Goal: Task Accomplishment & Management: Manage account settings

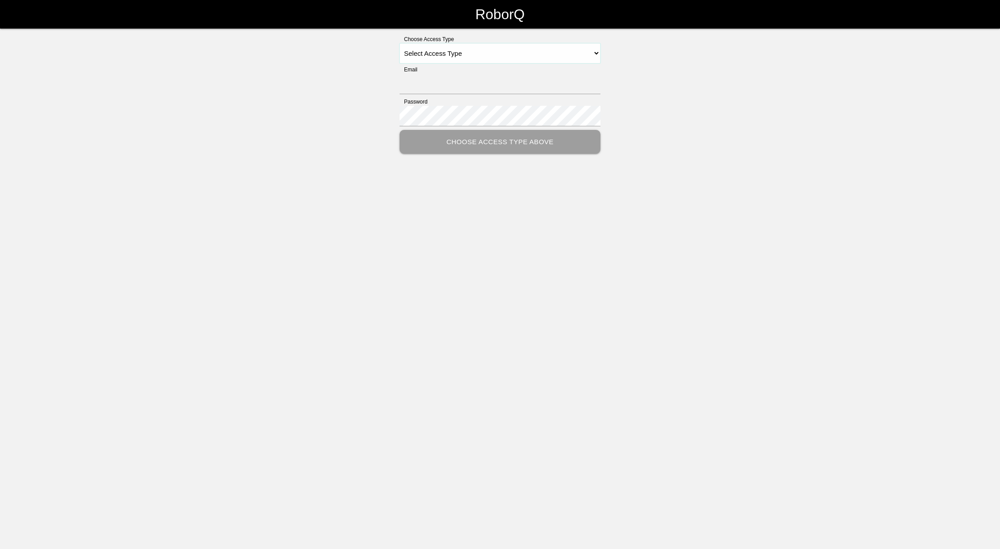
click at [443, 58] on select "Select Access Type Admin Customer Supervisor Worker" at bounding box center [499, 53] width 201 height 20
select select "Supervisor"
click at [399, 43] on select "Select Access Type Admin Customer Supervisor Worker" at bounding box center [499, 53] width 201 height 20
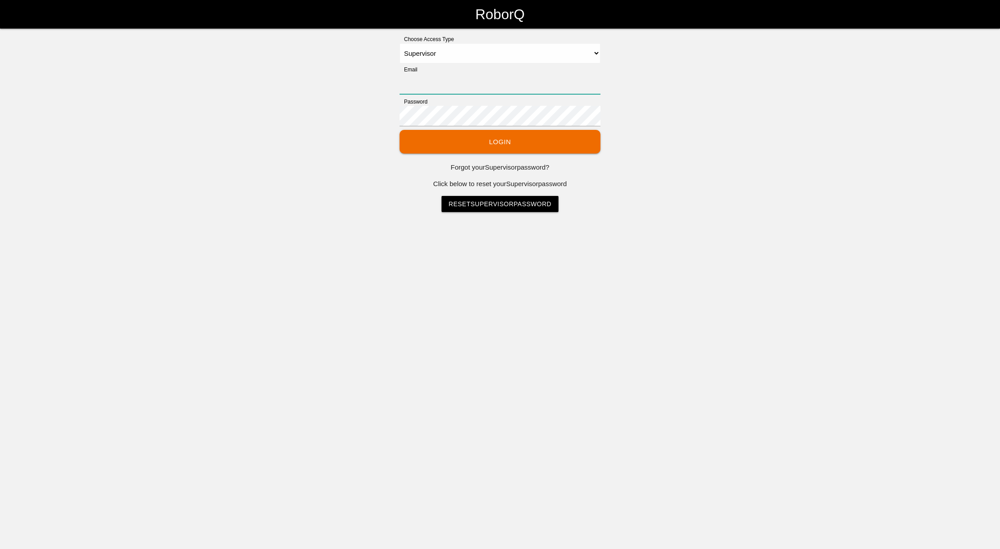
click at [429, 88] on input "Email" at bounding box center [499, 84] width 201 height 21
type input "[EMAIL_ADDRESS][DOMAIN_NAME]"
click at [399, 130] on button "Login" at bounding box center [499, 142] width 201 height 24
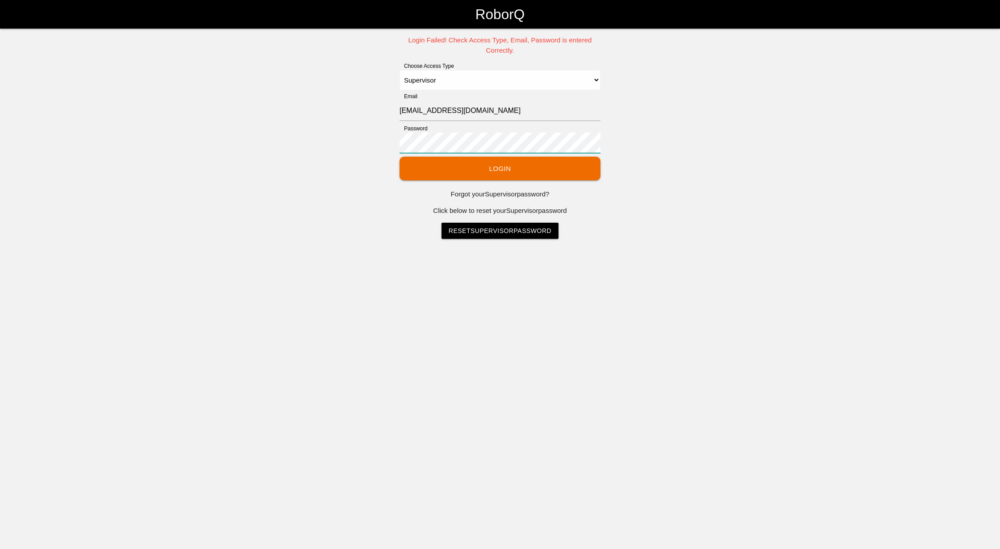
click at [289, 111] on div "Login Failed! Check Access Type, Email, Password is entered Correctly. Choose A…" at bounding box center [500, 136] width 1000 height 203
click at [399, 157] on button "Login" at bounding box center [499, 169] width 201 height 24
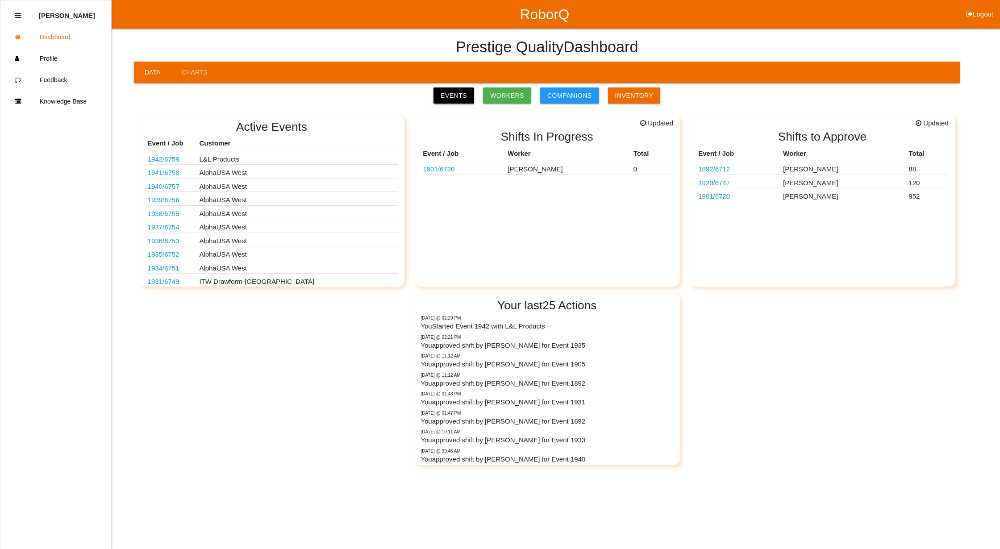
click at [450, 94] on link "Events" at bounding box center [453, 95] width 41 height 16
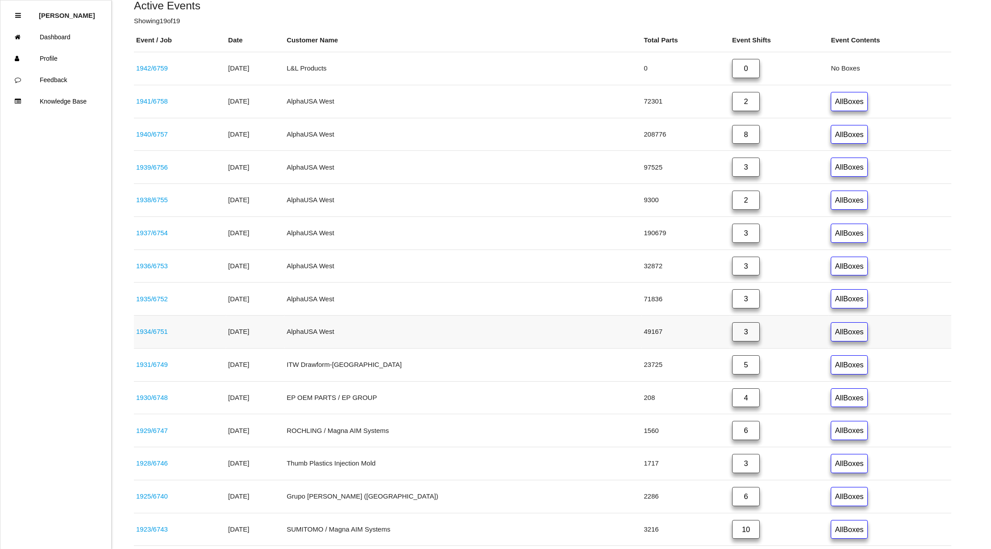
scroll to position [179, 0]
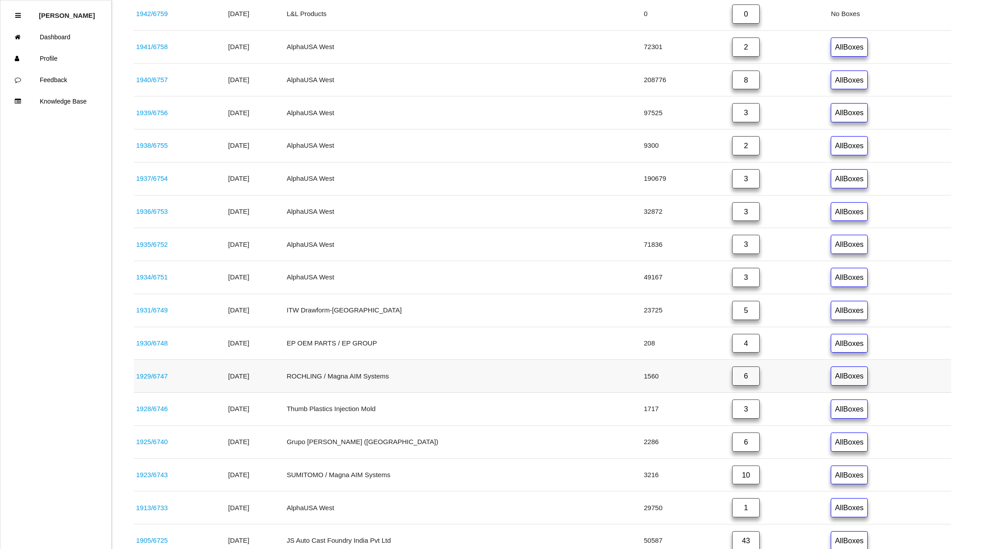
click at [732, 381] on link "6" at bounding box center [746, 375] width 28 height 19
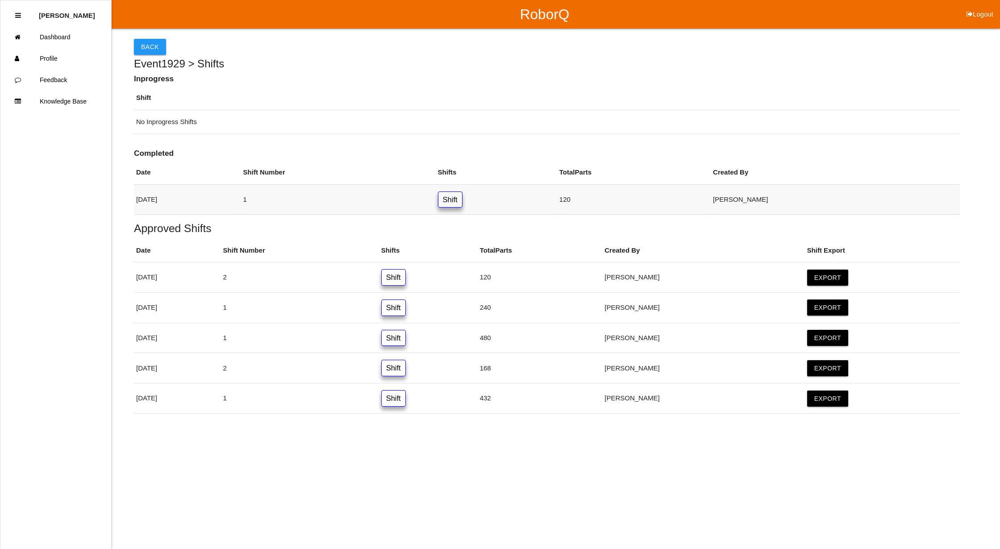
click at [462, 201] on link "Shift" at bounding box center [450, 199] width 25 height 17
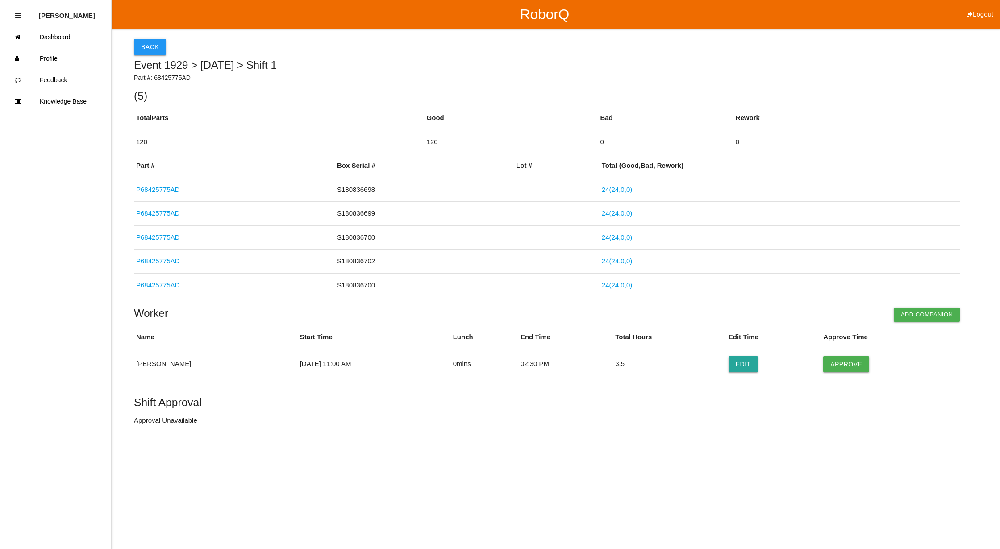
click at [147, 41] on button "Back" at bounding box center [150, 47] width 32 height 16
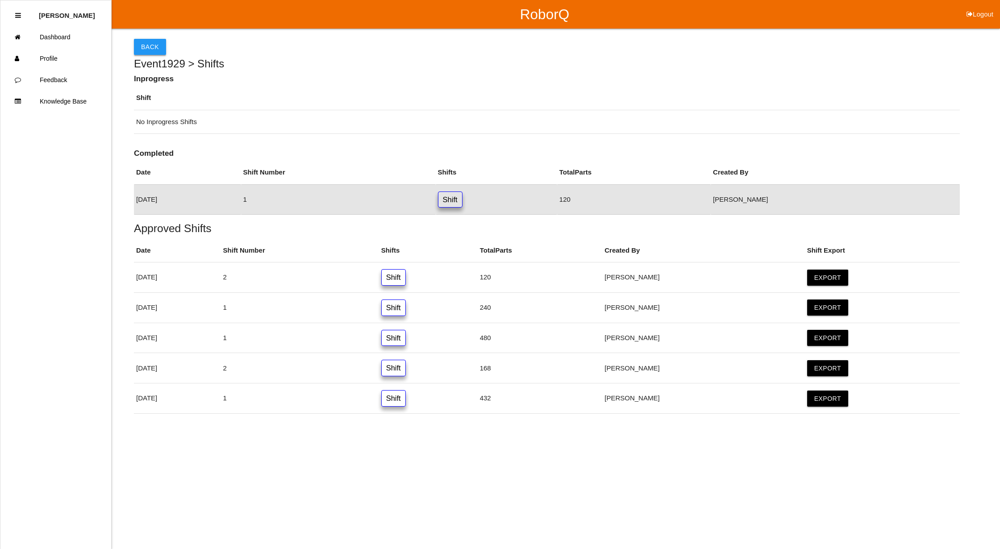
click at [143, 43] on button "Back" at bounding box center [150, 47] width 32 height 16
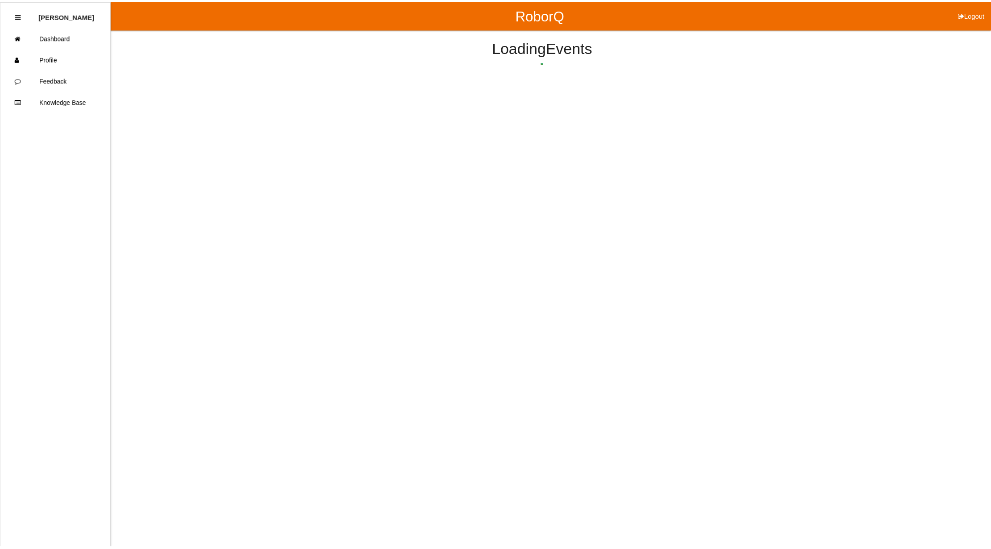
scroll to position [183, 0]
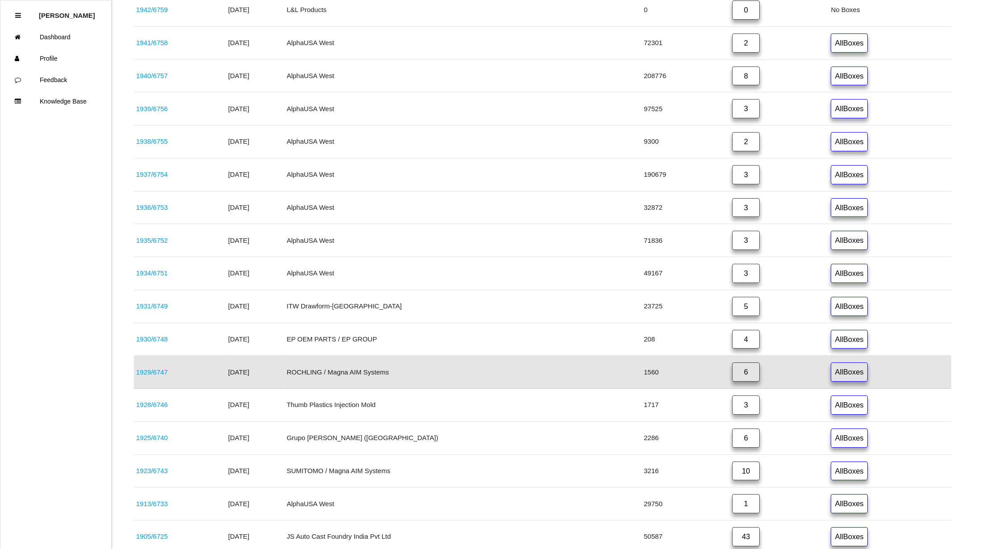
click at [732, 375] on link "6" at bounding box center [746, 371] width 28 height 19
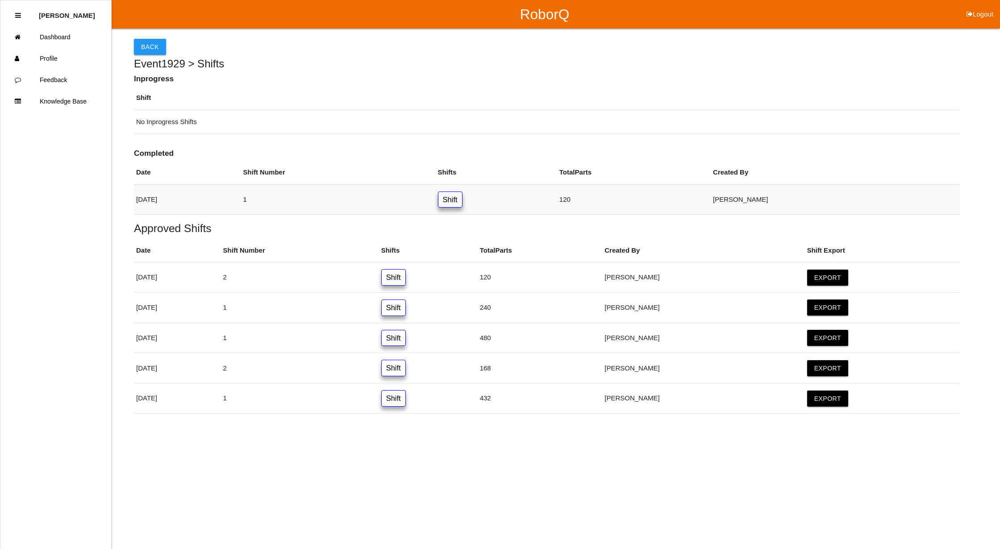
click at [462, 196] on link "Shift" at bounding box center [450, 199] width 25 height 17
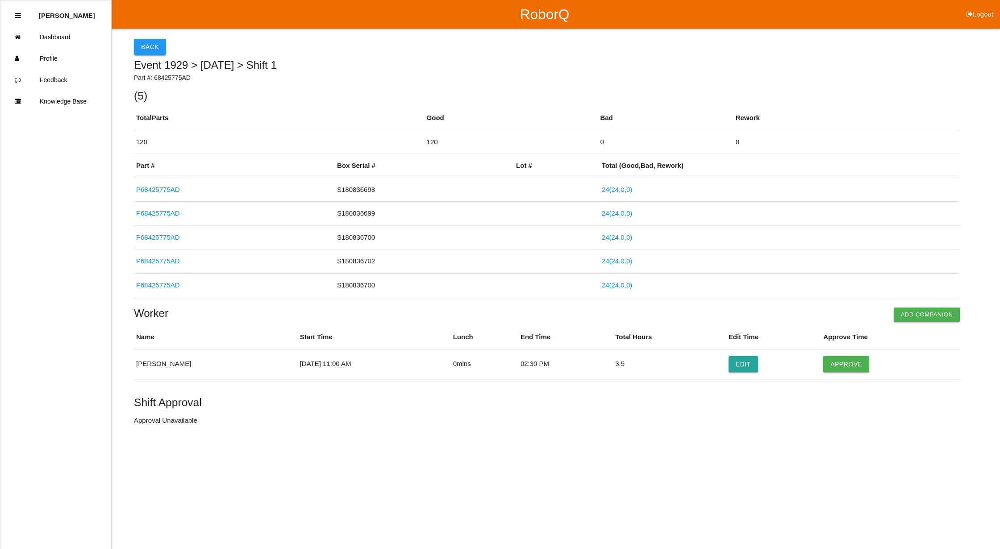
click at [148, 43] on button "Back" at bounding box center [150, 47] width 32 height 16
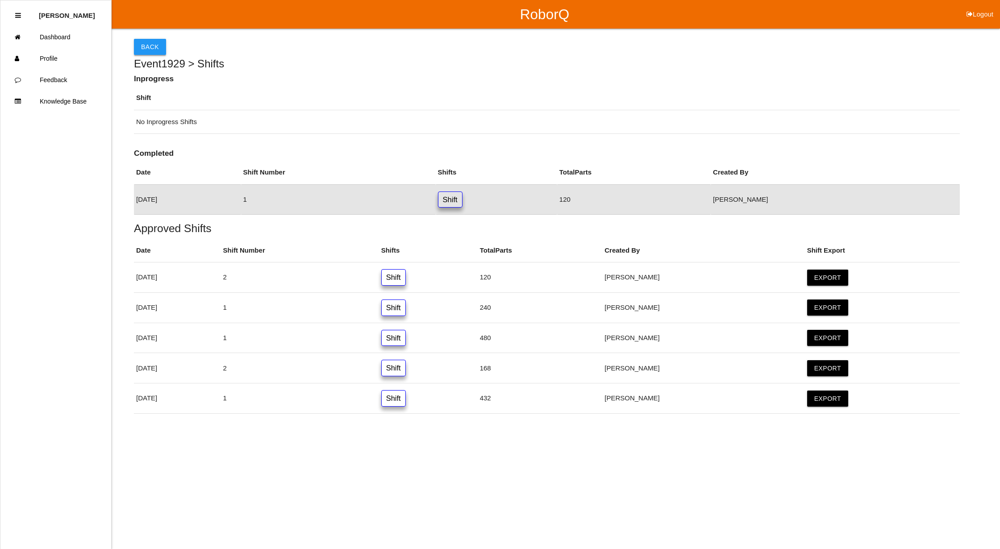
click at [154, 47] on button "Back" at bounding box center [150, 47] width 32 height 16
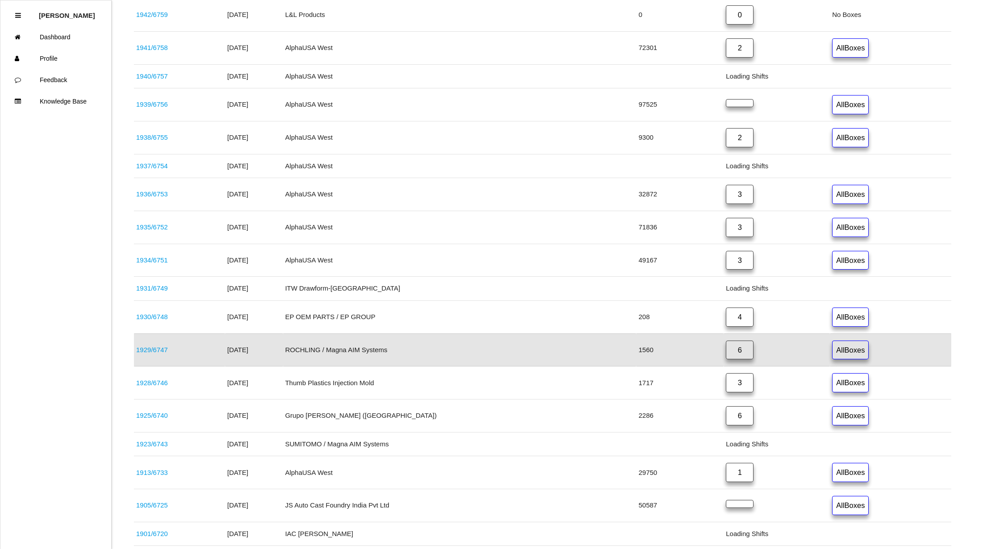
scroll to position [183, 0]
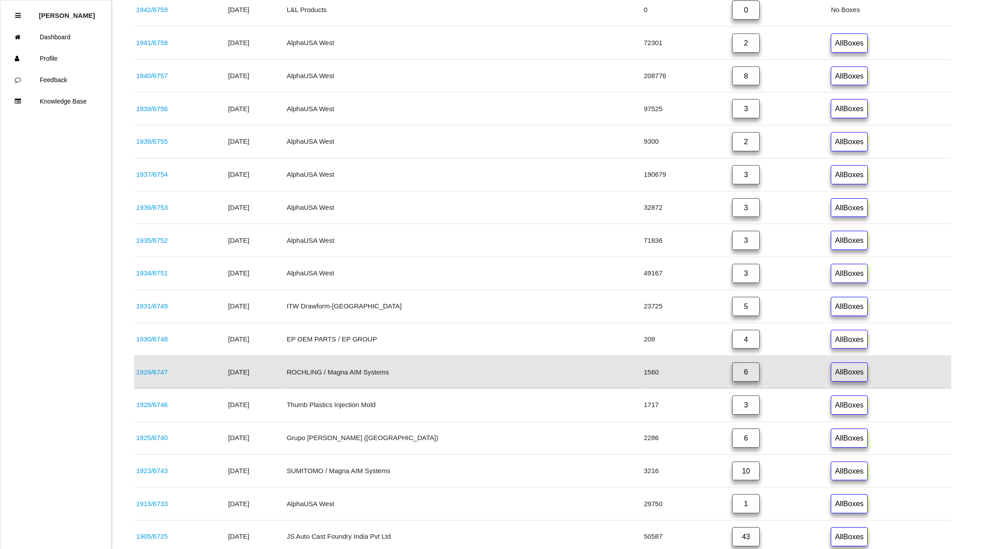
click at [732, 370] on link "6" at bounding box center [746, 371] width 28 height 19
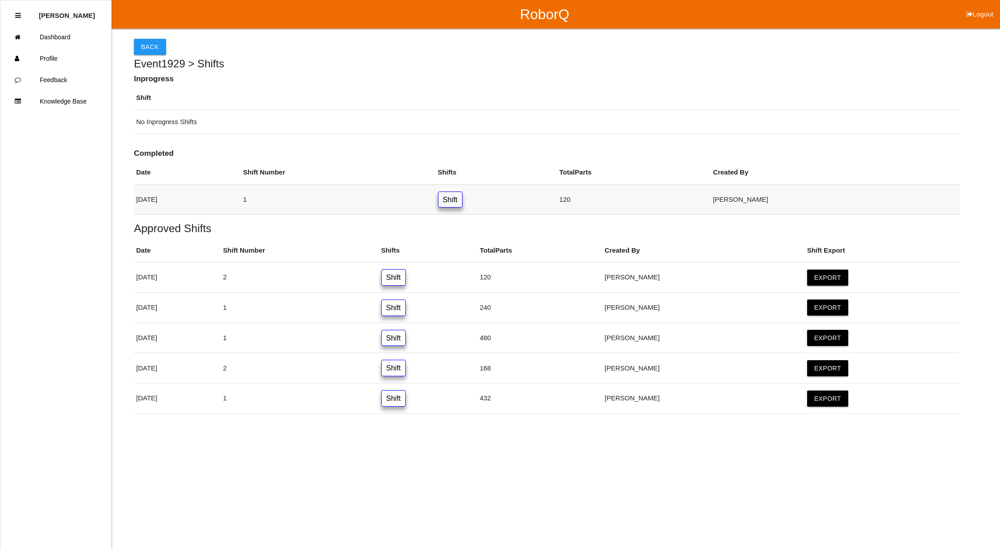
click at [462, 195] on link "Shift" at bounding box center [450, 199] width 25 height 17
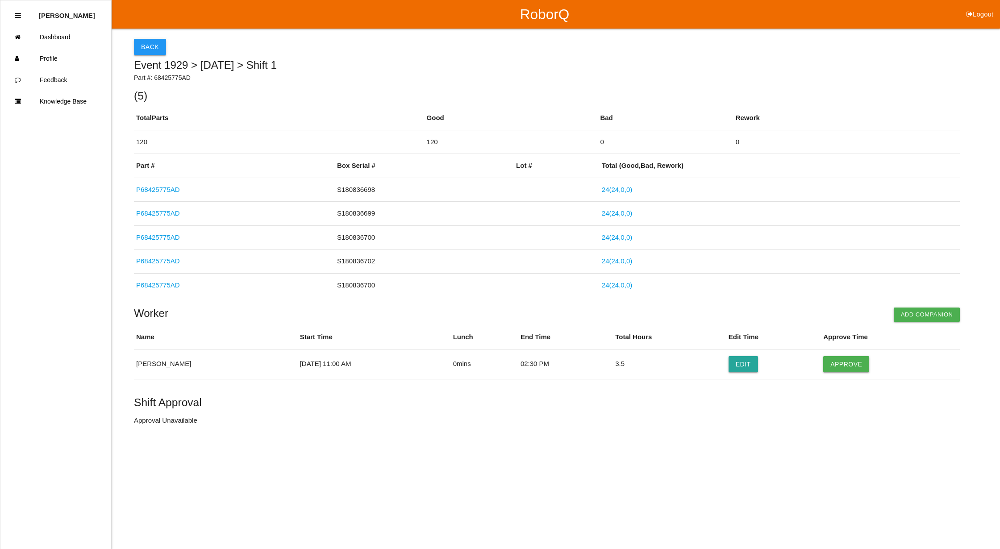
click at [153, 46] on button "Back" at bounding box center [150, 47] width 32 height 16
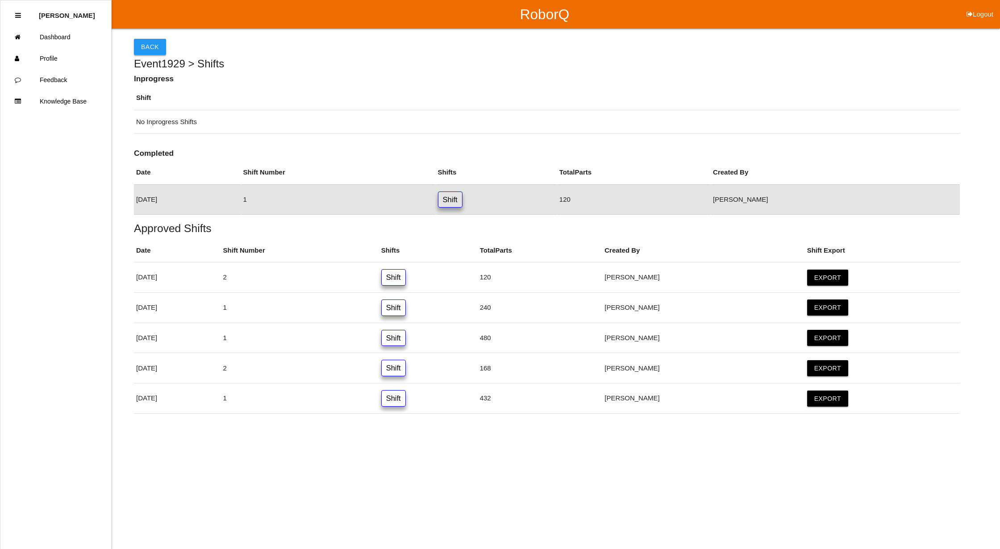
click at [149, 40] on button "Back" at bounding box center [150, 47] width 32 height 16
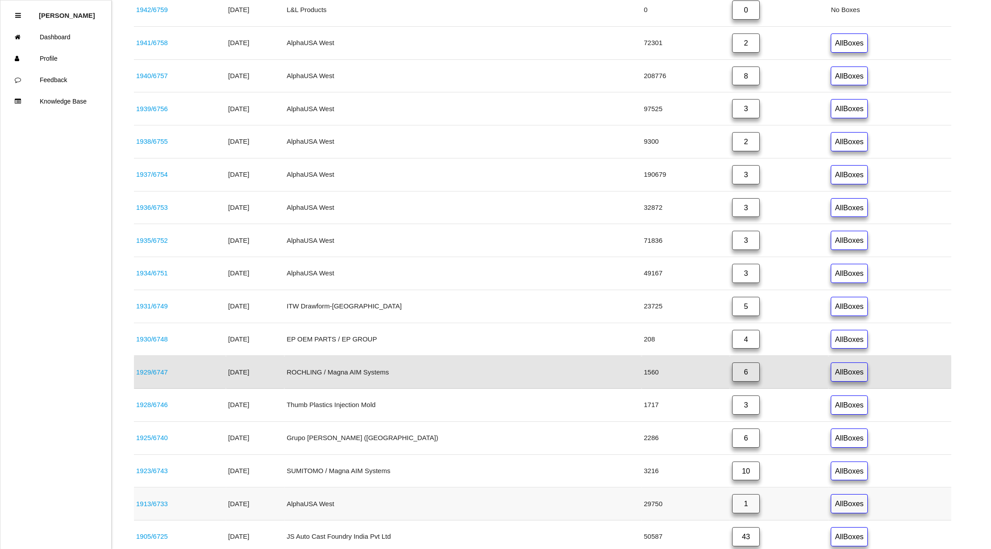
scroll to position [389, 0]
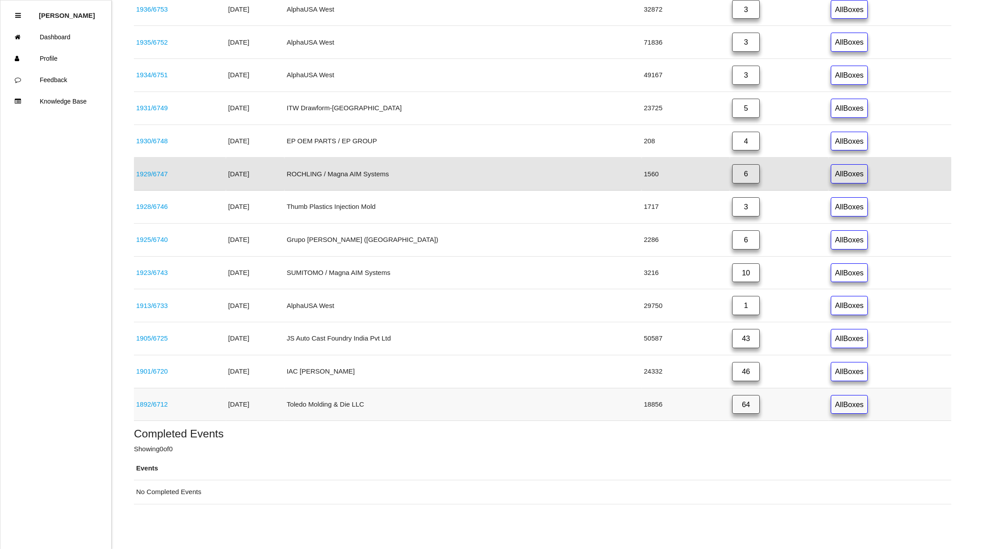
click at [733, 400] on link "64" at bounding box center [746, 404] width 28 height 19
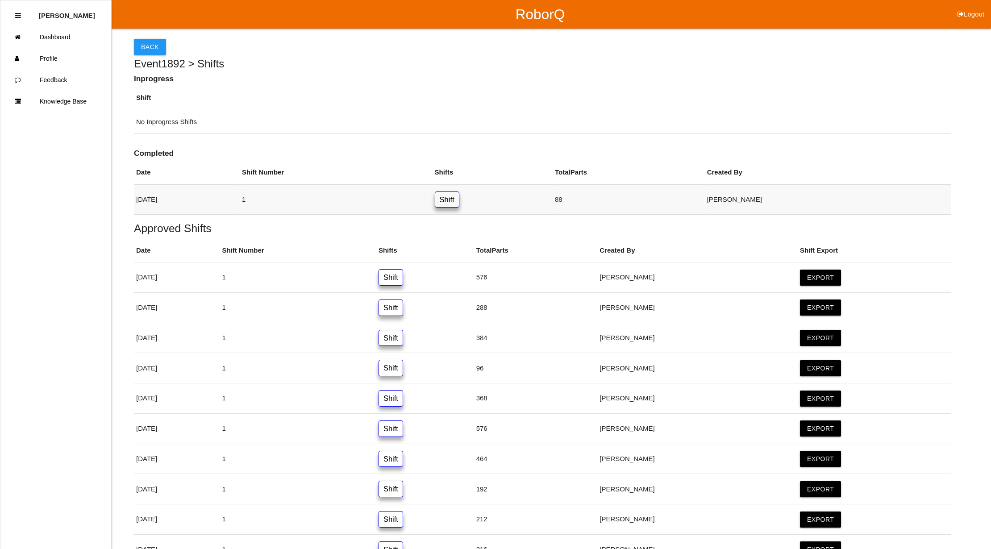
click at [459, 205] on link "Shift" at bounding box center [447, 199] width 25 height 17
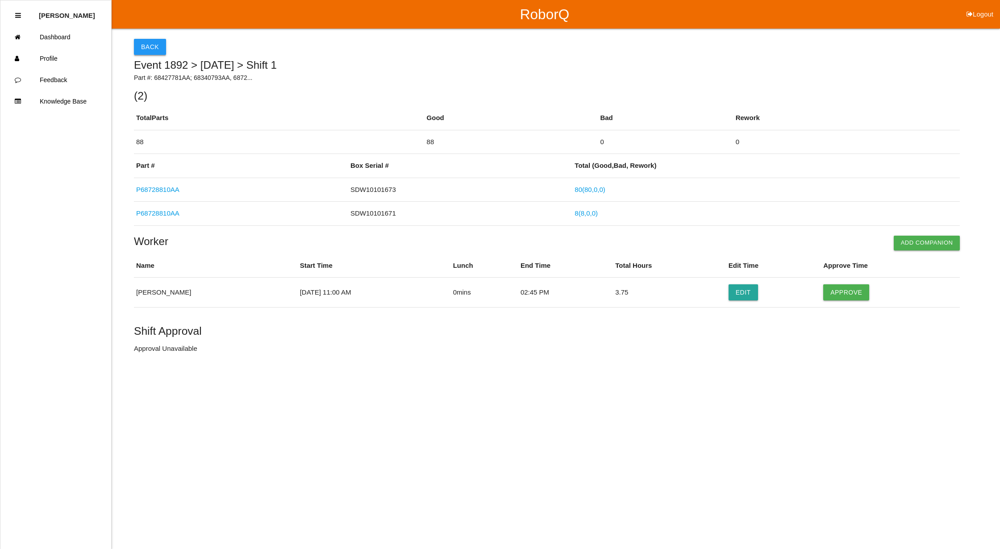
click at [149, 39] on button "Back" at bounding box center [150, 47] width 32 height 16
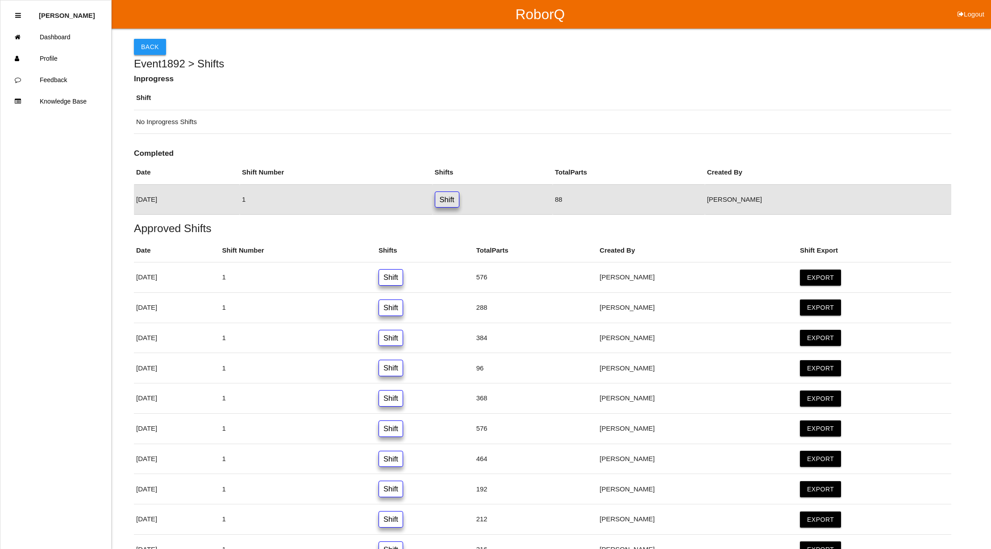
click at [152, 46] on button "Back" at bounding box center [150, 47] width 32 height 16
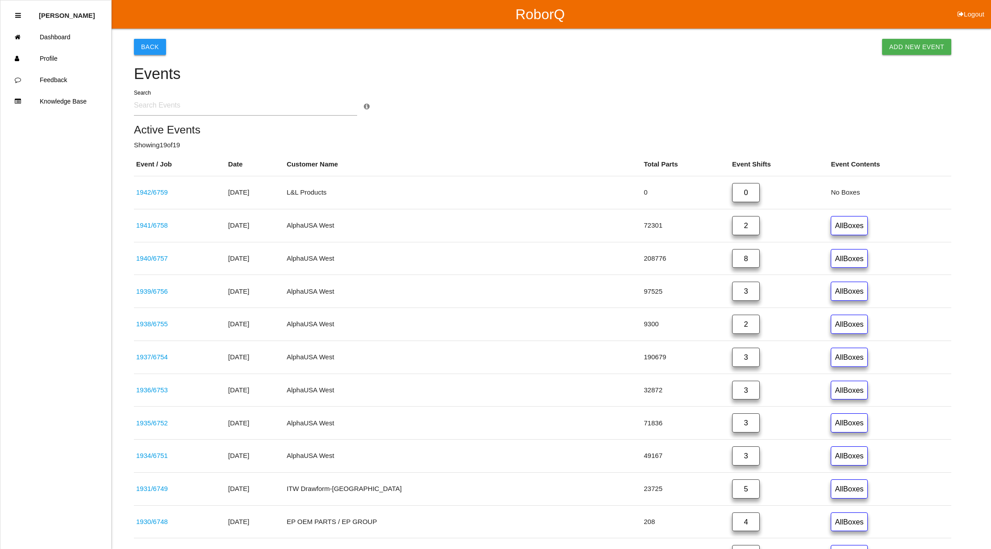
click at [152, 46] on button "Back" at bounding box center [150, 47] width 32 height 16
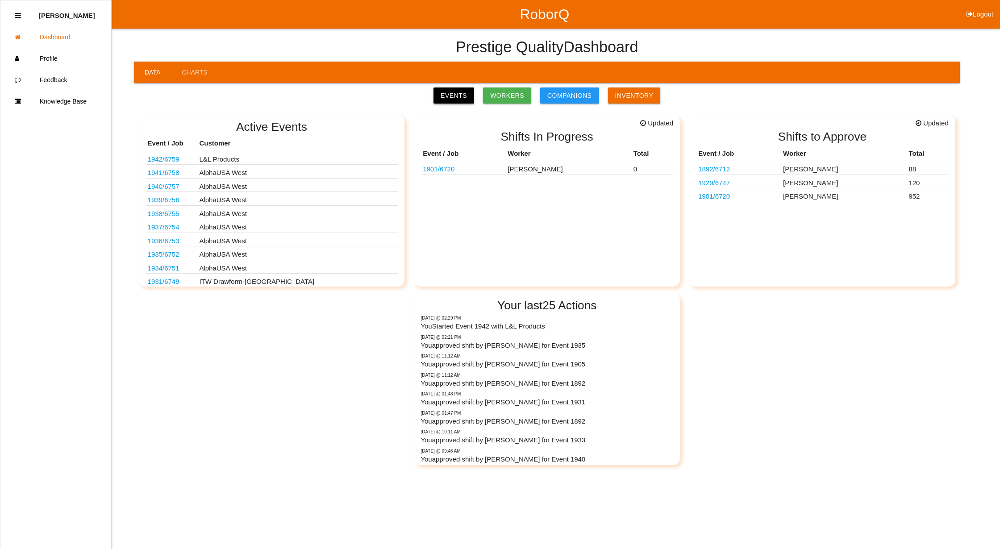
click at [449, 91] on link "Events" at bounding box center [453, 95] width 41 height 16
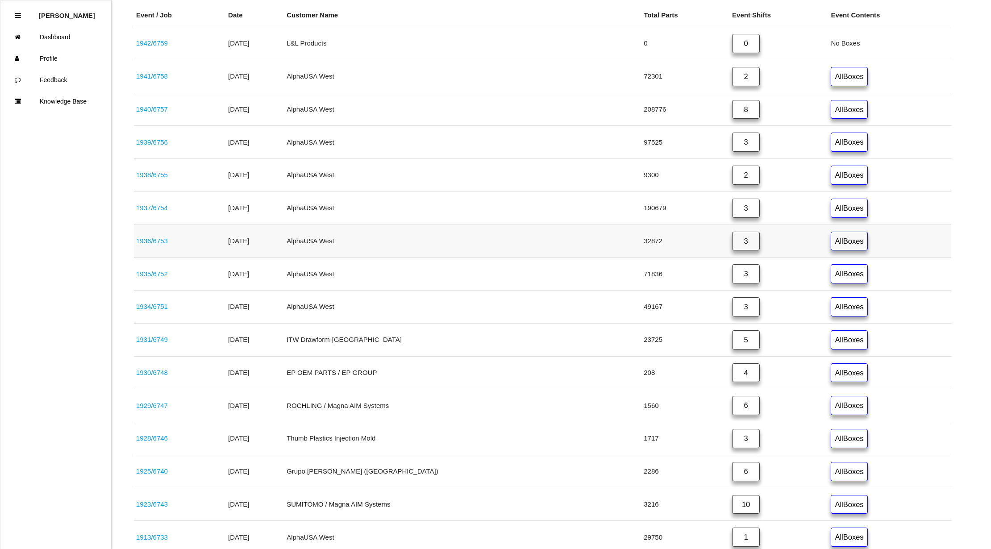
scroll to position [297, 0]
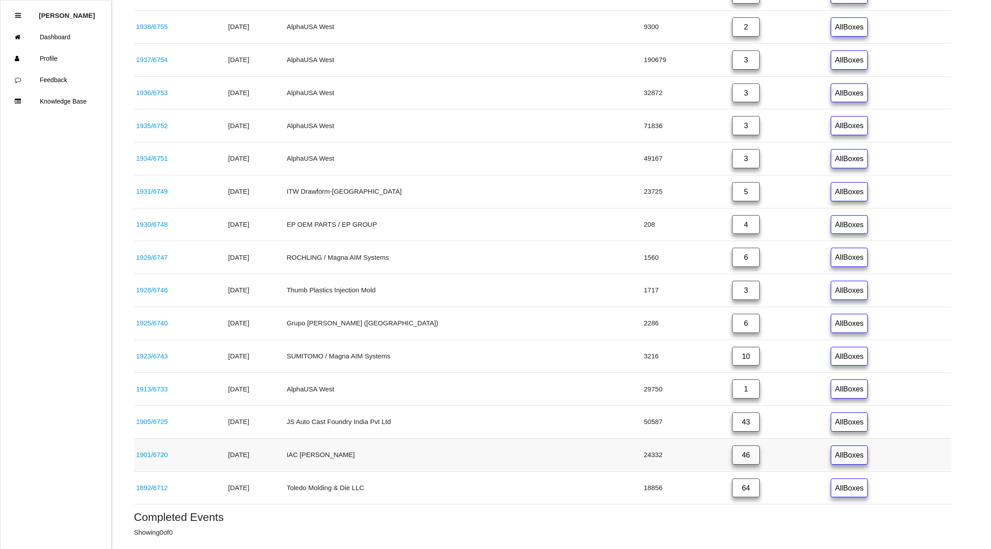
click at [732, 459] on link "46" at bounding box center [746, 454] width 28 height 19
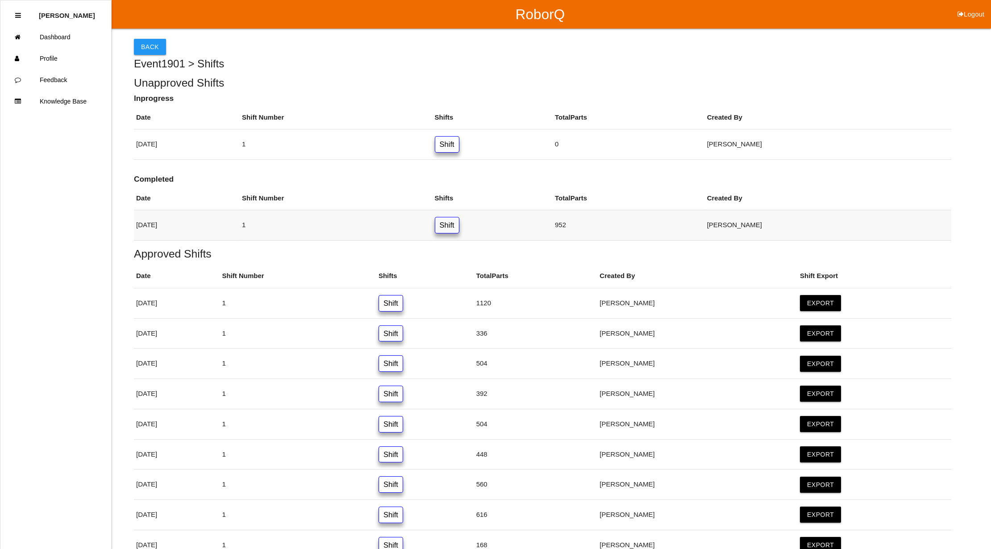
click at [459, 227] on link "Shift" at bounding box center [447, 225] width 25 height 17
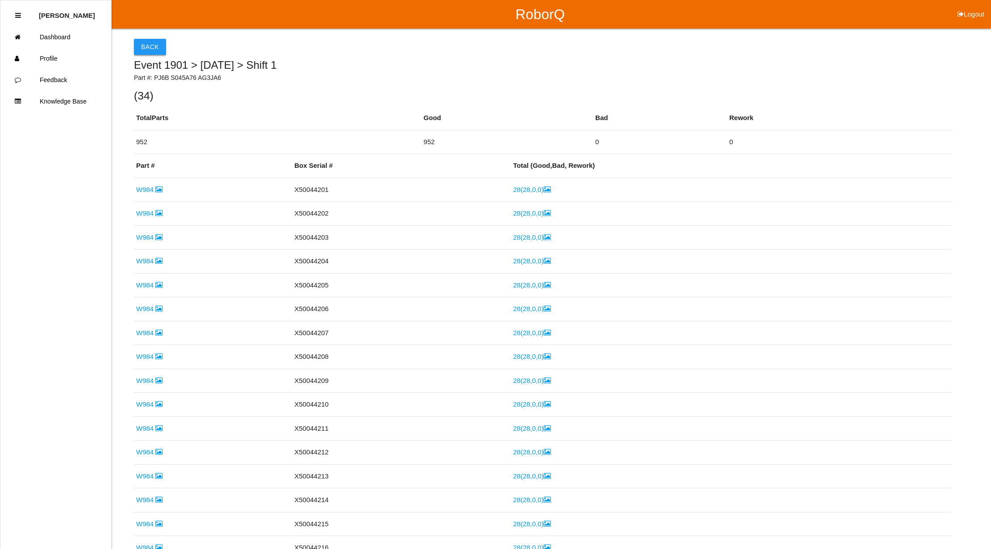
click at [152, 46] on button "Back" at bounding box center [150, 47] width 32 height 16
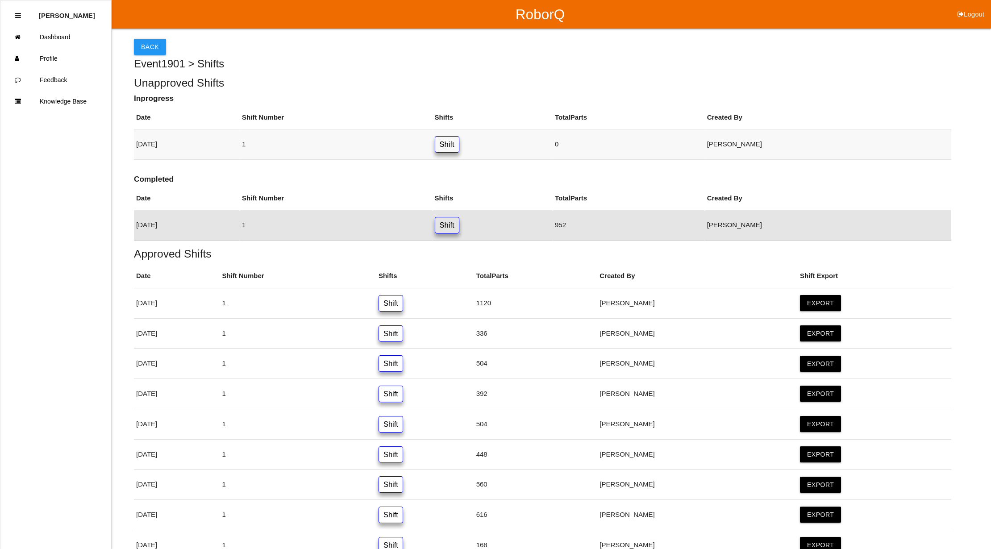
click at [459, 147] on link "Shift" at bounding box center [447, 144] width 25 height 17
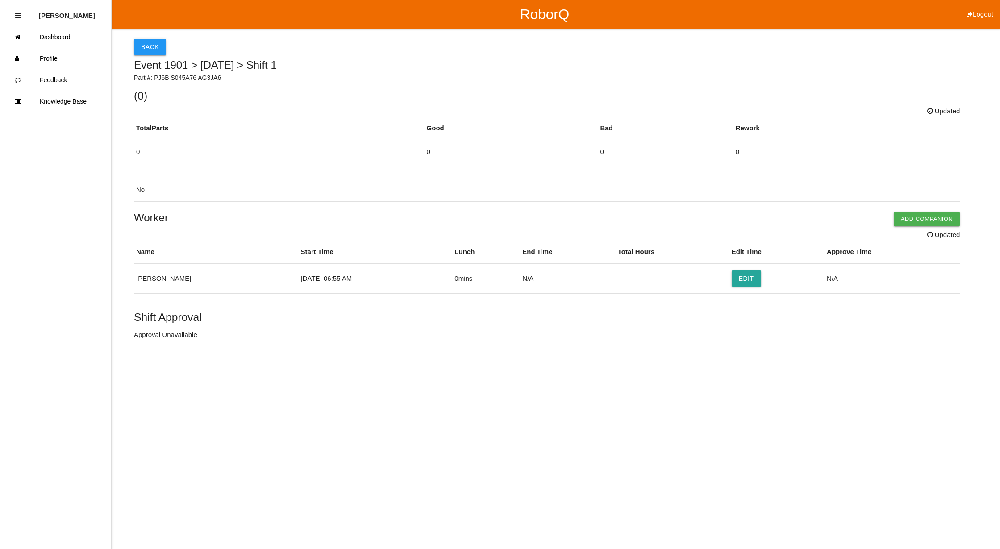
click at [152, 46] on button "Back" at bounding box center [150, 47] width 32 height 16
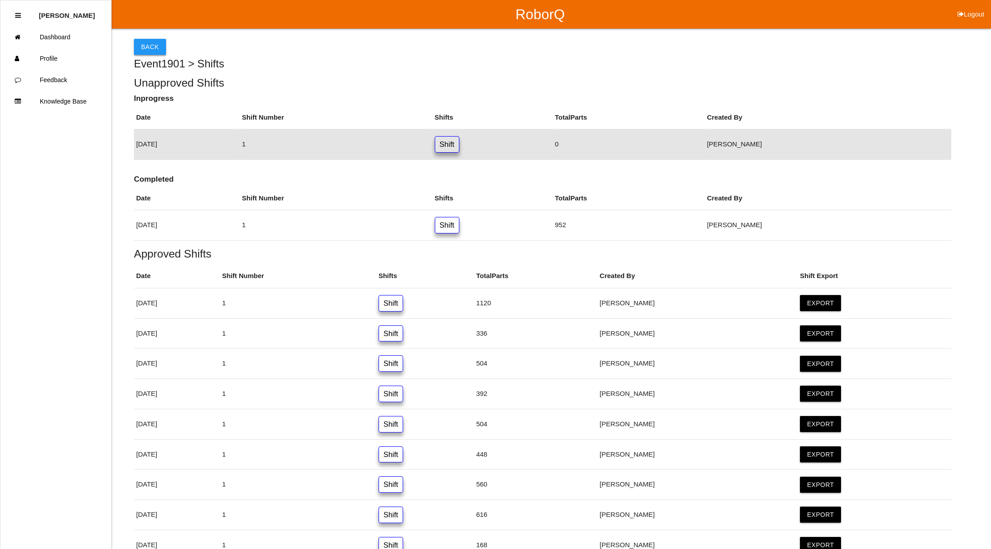
click at [144, 48] on button "Back" at bounding box center [150, 47] width 32 height 16
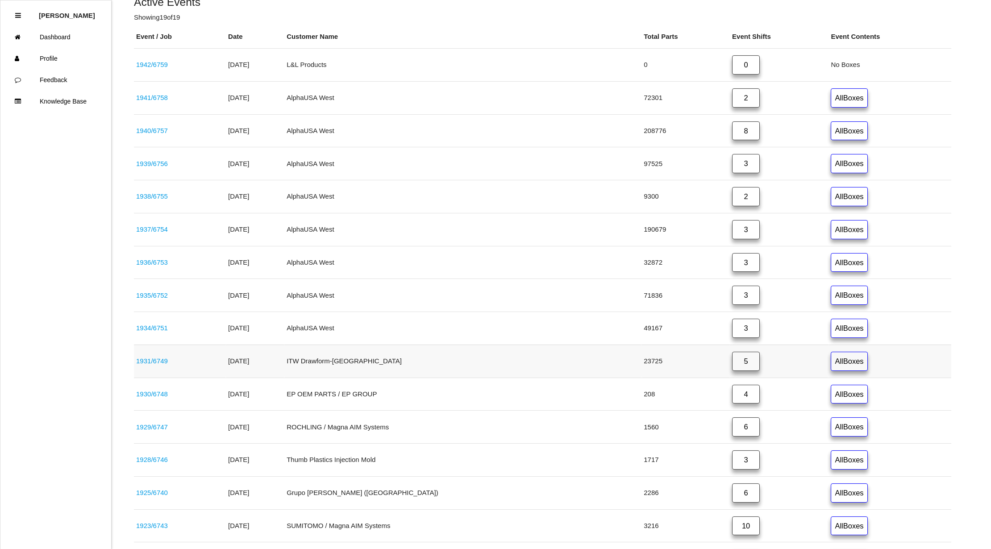
scroll to position [389, 0]
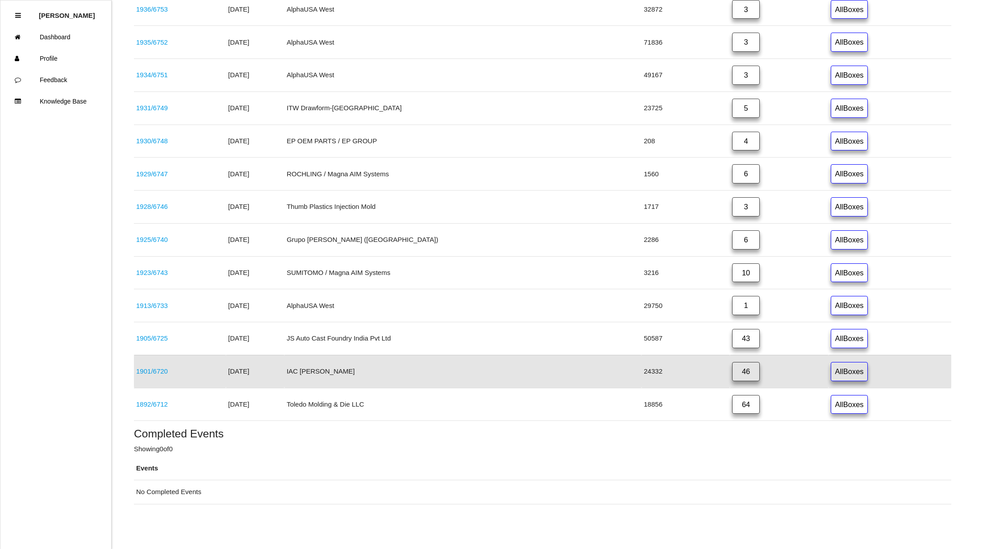
click at [732, 365] on link "46" at bounding box center [746, 371] width 28 height 19
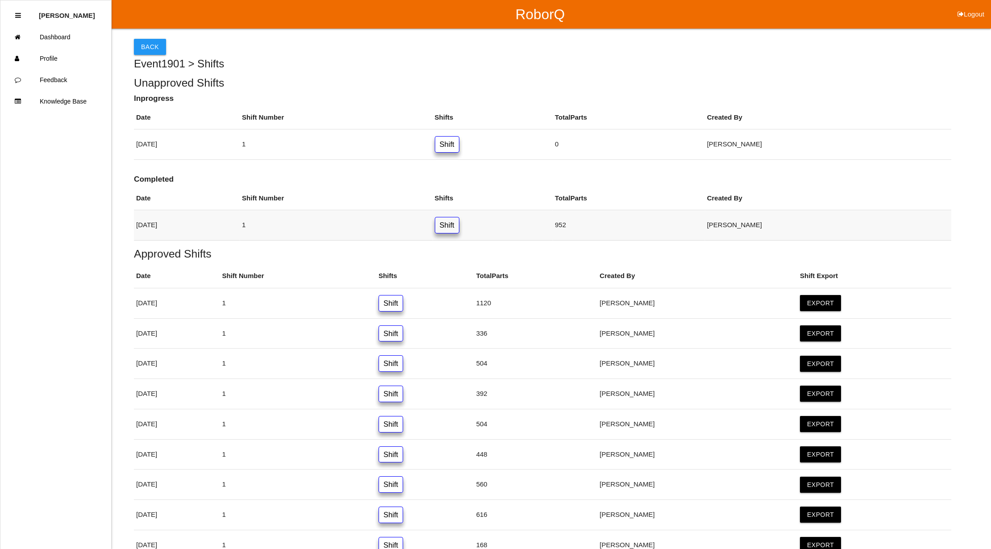
click at [459, 227] on link "Shift" at bounding box center [447, 225] width 25 height 17
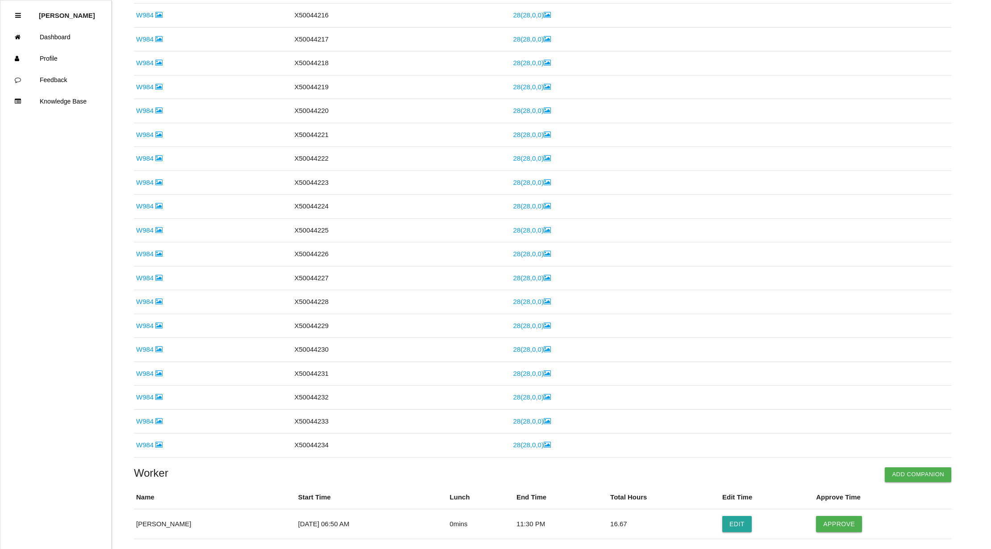
scroll to position [619, 0]
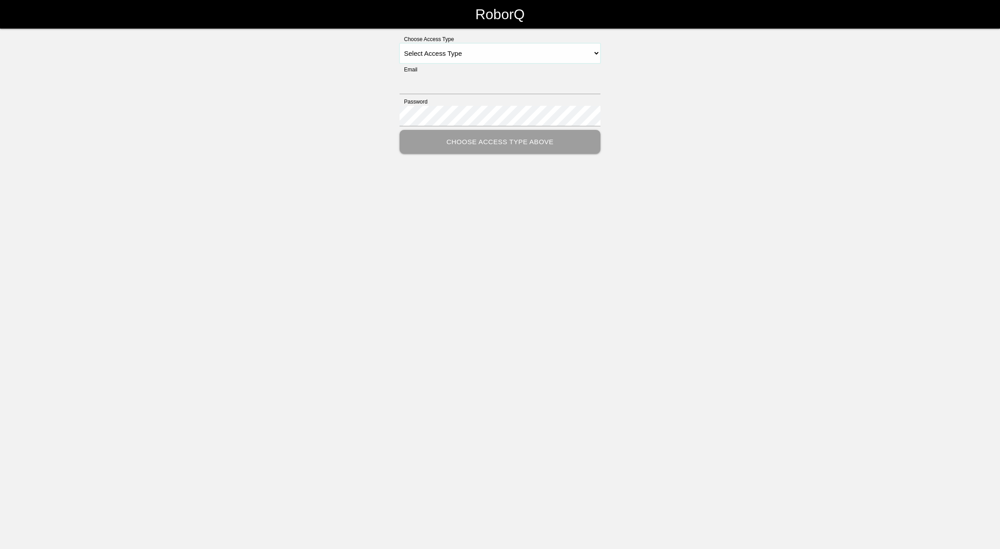
click at [519, 50] on select "Select Access Type Admin Customer Supervisor Worker" at bounding box center [499, 53] width 201 height 20
select select "Supervisor"
click at [399, 43] on select "Select Access Type Admin Customer Supervisor Worker" at bounding box center [499, 53] width 201 height 20
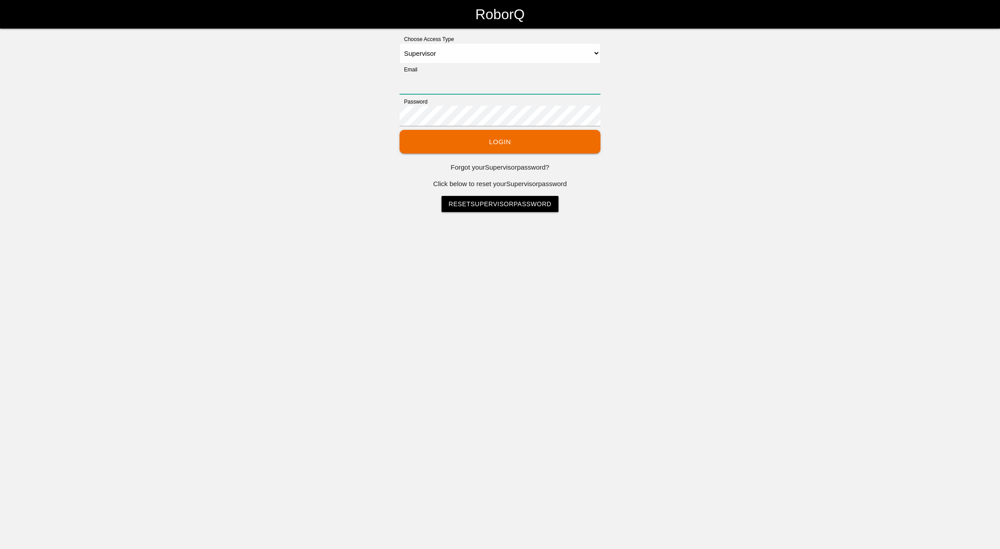
click at [462, 84] on input "Email" at bounding box center [499, 84] width 201 height 21
type input "[EMAIL_ADDRESS][DOMAIN_NAME]"
click at [399, 130] on button "Login" at bounding box center [499, 142] width 201 height 24
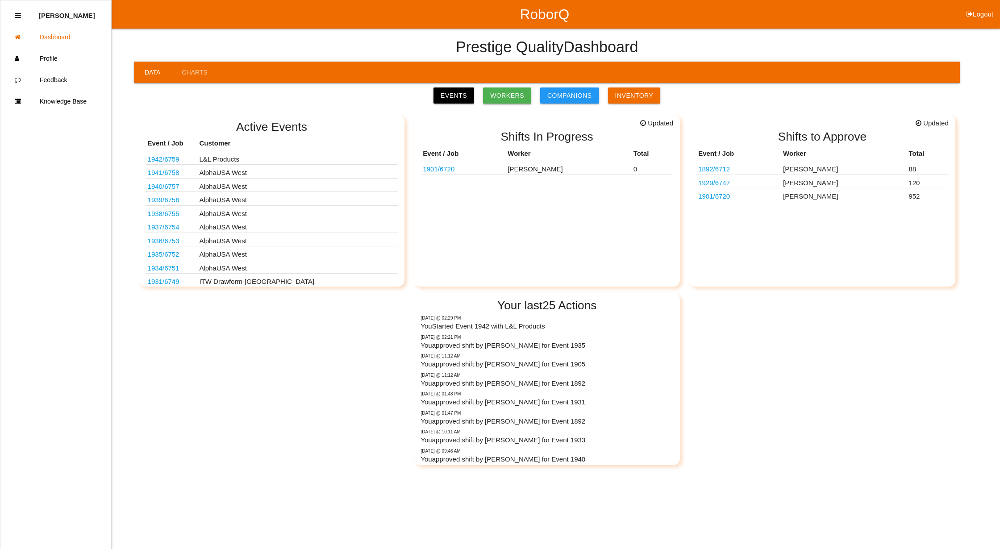
click at [516, 94] on link "Workers" at bounding box center [507, 95] width 48 height 16
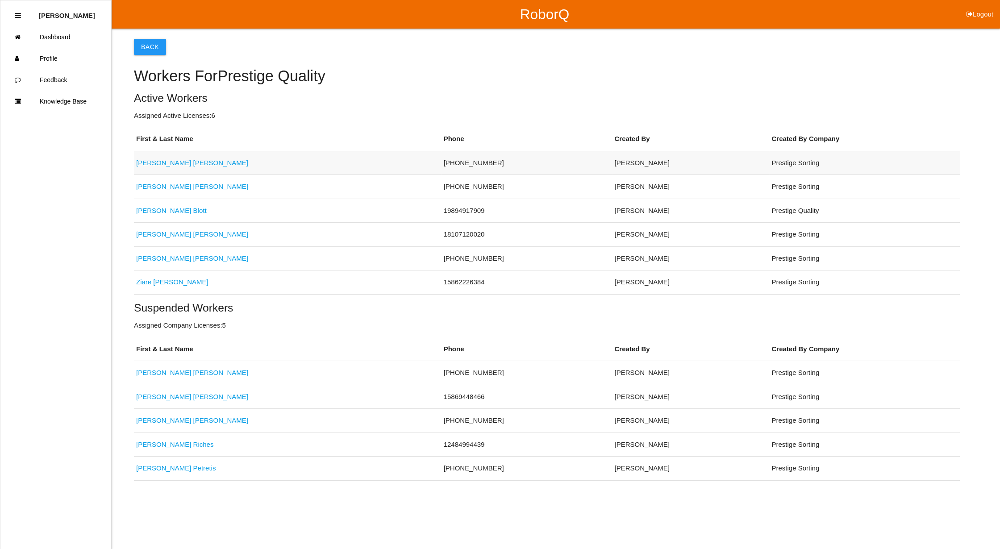
click at [150, 160] on link "[PERSON_NAME]" at bounding box center [192, 163] width 112 height 8
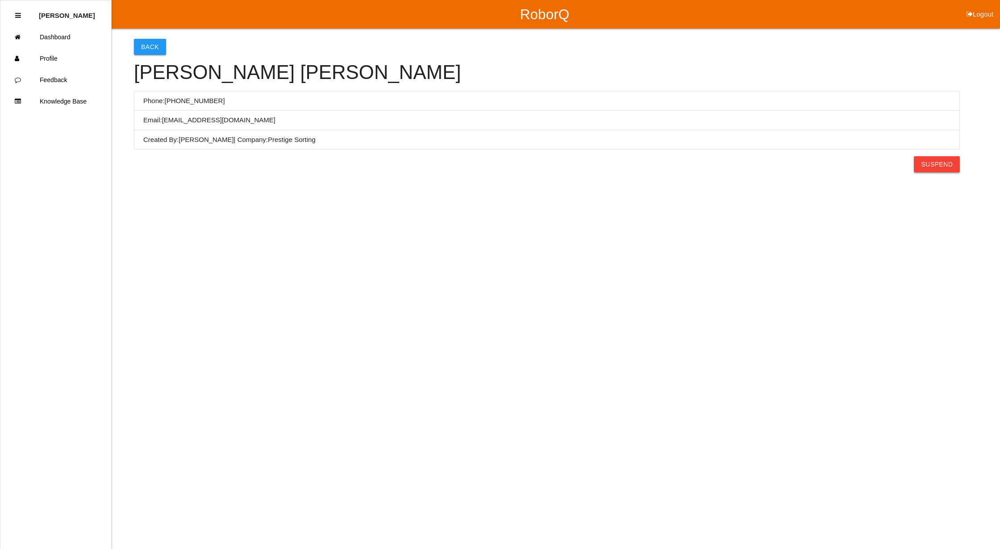
click at [932, 165] on button "Suspend" at bounding box center [936, 164] width 46 height 16
click at [150, 39] on button "Back" at bounding box center [150, 47] width 32 height 16
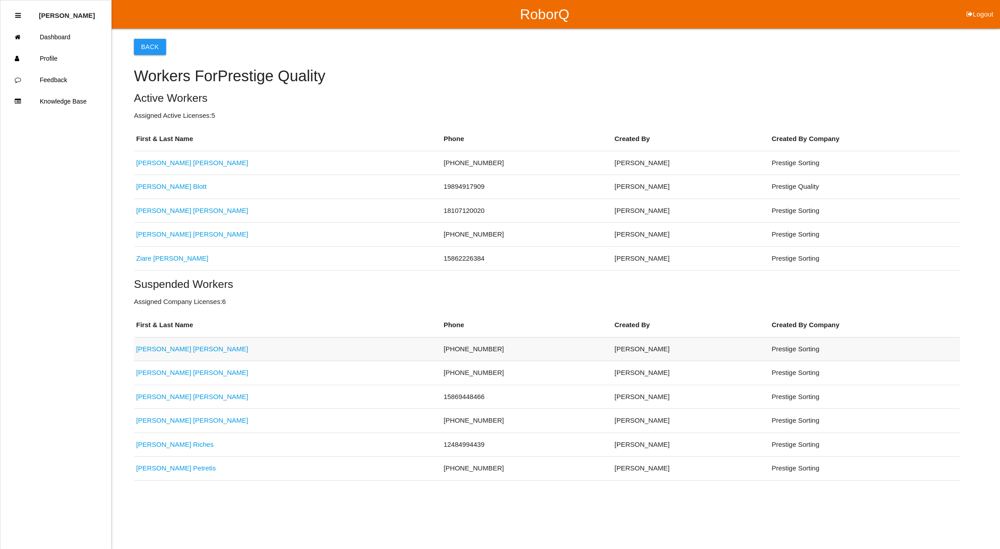
click at [145, 347] on link "[PERSON_NAME]" at bounding box center [192, 349] width 112 height 8
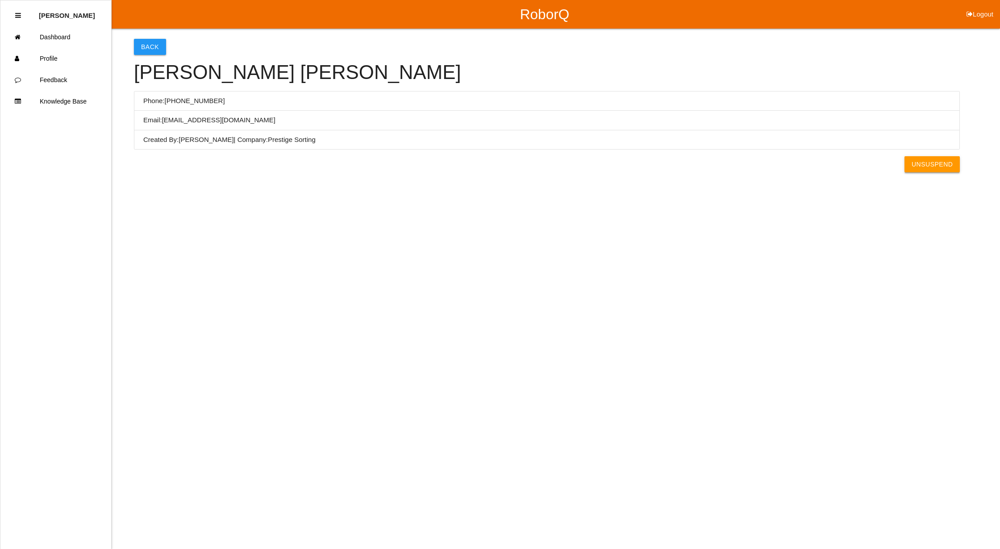
drag, startPoint x: 950, startPoint y: 166, endPoint x: 943, endPoint y: 166, distance: 7.1
click at [950, 165] on button "Unsuspend" at bounding box center [931, 164] width 55 height 16
click at [143, 48] on button "Back" at bounding box center [150, 47] width 32 height 16
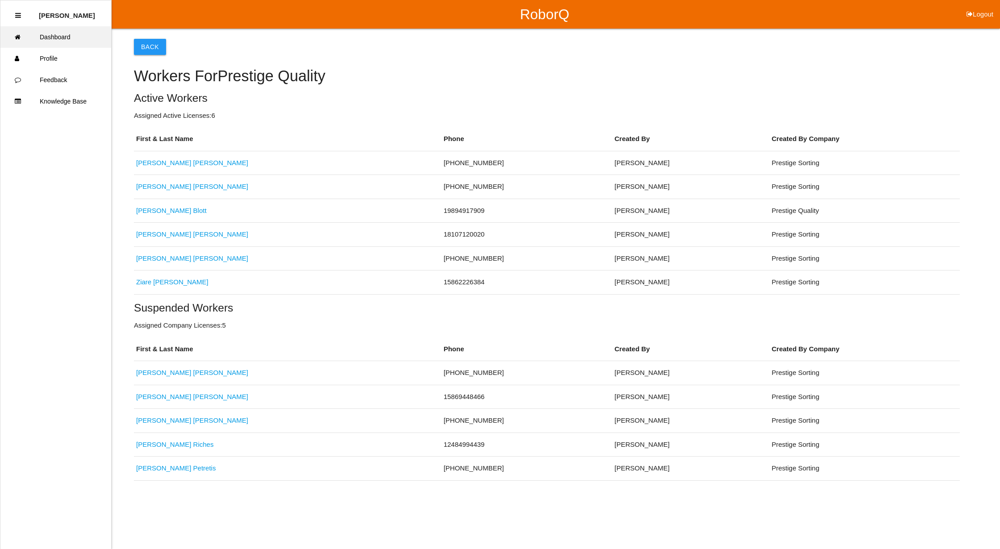
click at [33, 33] on link "Dashboard" at bounding box center [55, 36] width 111 height 21
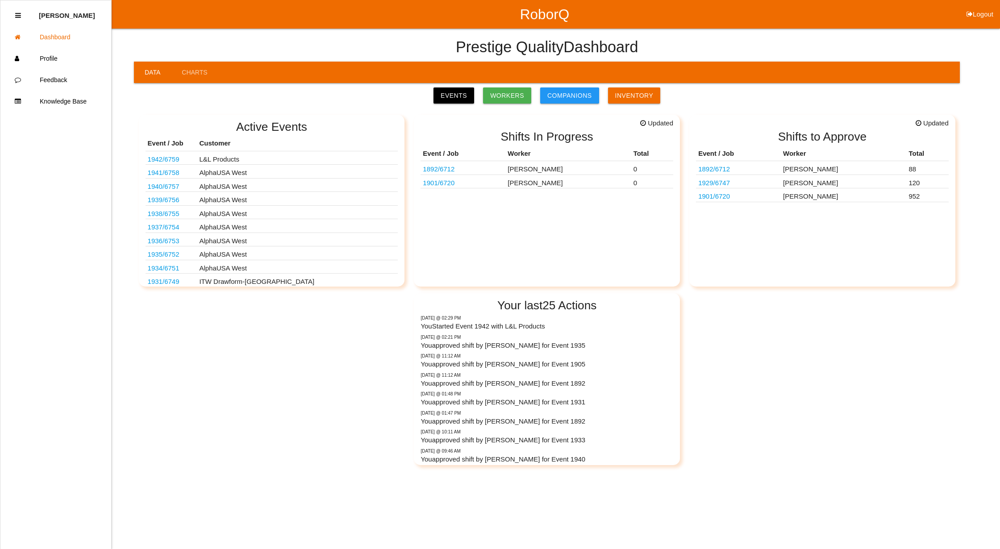
click at [460, 98] on link "Events" at bounding box center [453, 95] width 41 height 16
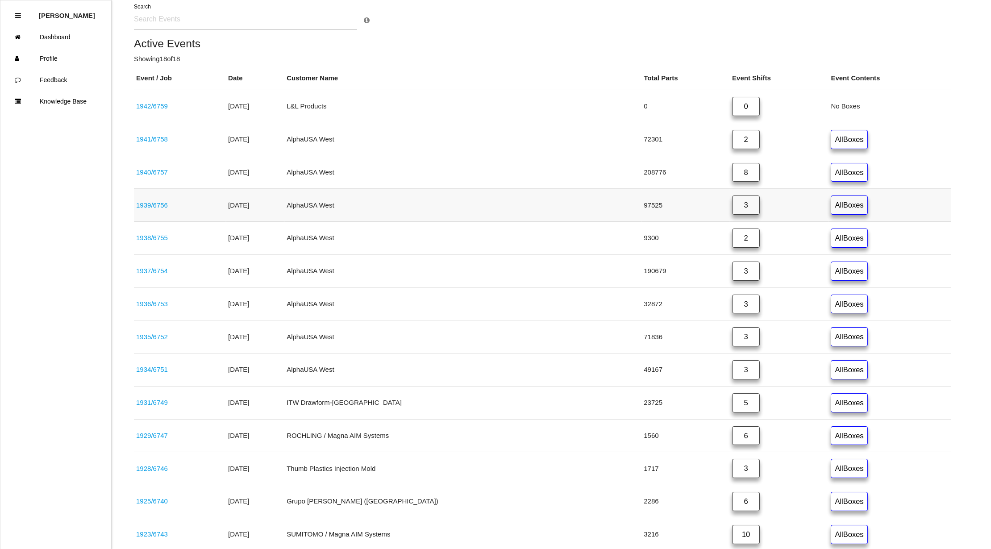
scroll to position [356, 0]
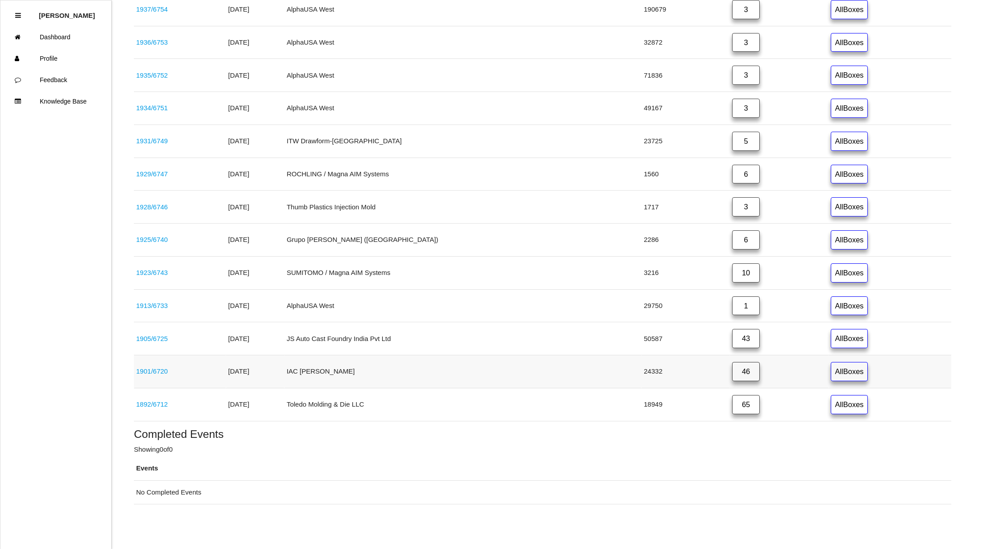
click at [732, 371] on link "46" at bounding box center [746, 371] width 28 height 19
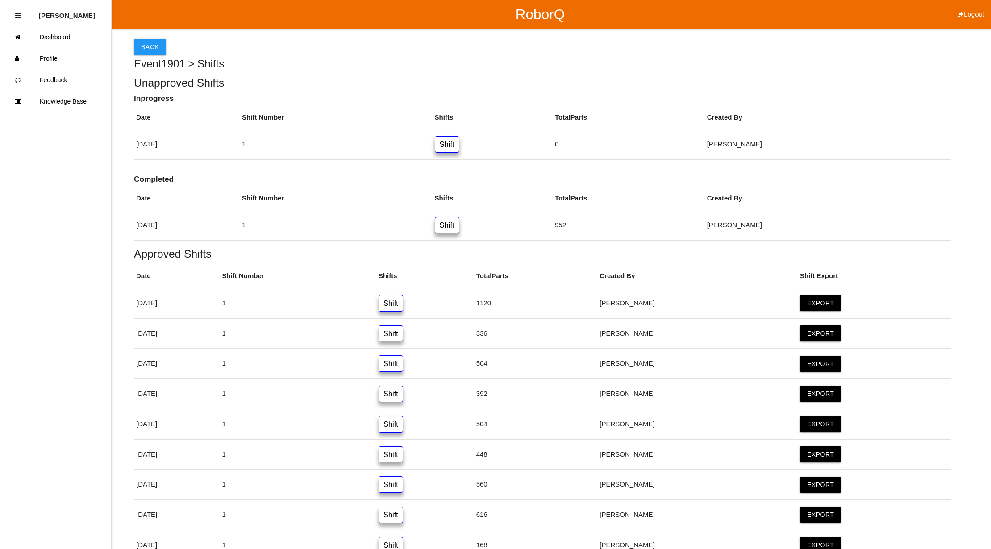
drag, startPoint x: 509, startPoint y: 222, endPoint x: 522, endPoint y: 197, distance: 28.1
click at [459, 222] on link "Shift" at bounding box center [447, 225] width 25 height 17
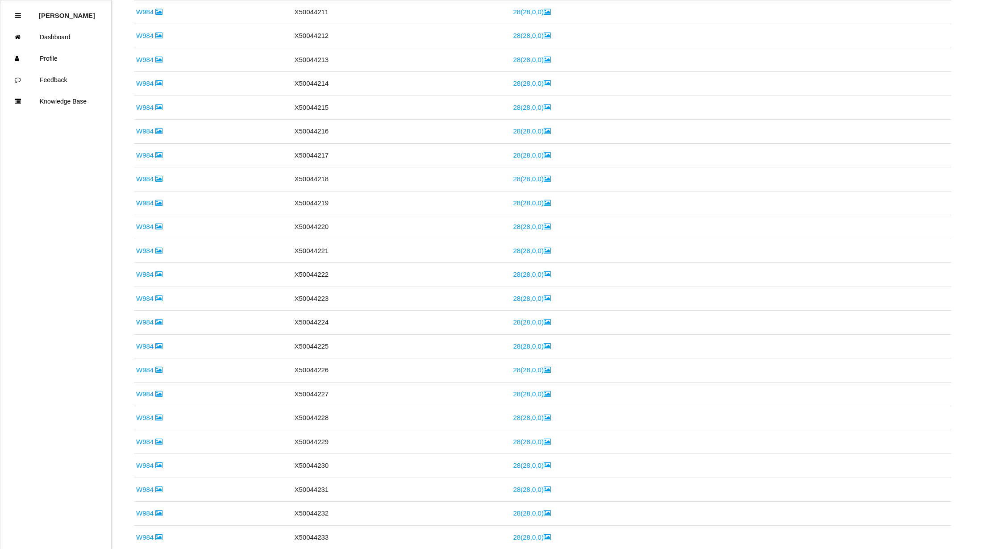
scroll to position [619, 0]
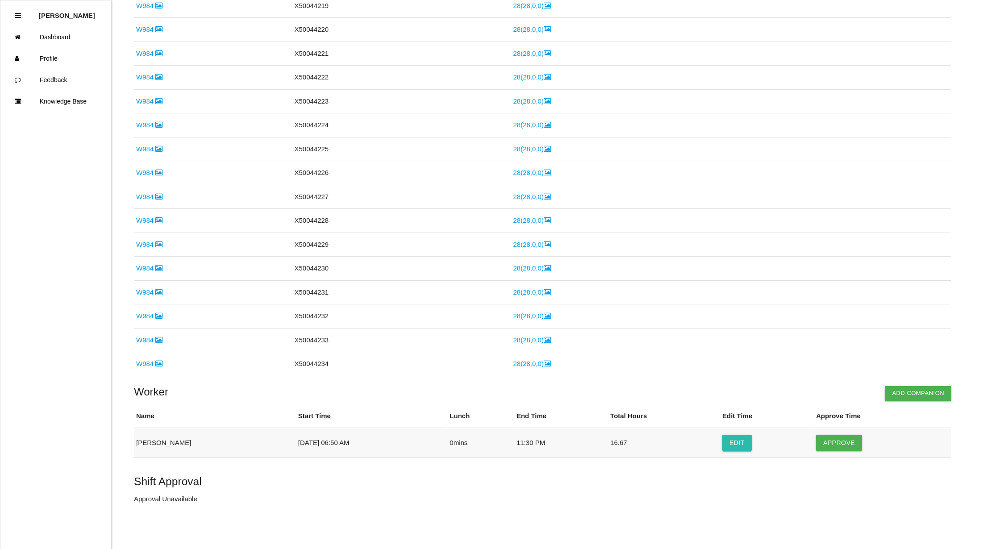
click at [728, 444] on button "Edit" at bounding box center [736, 443] width 29 height 16
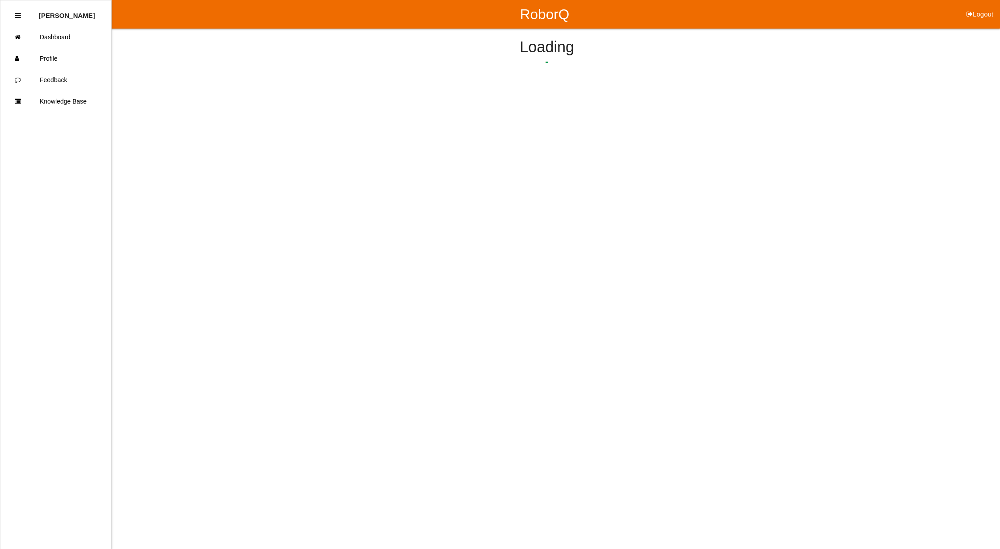
select select "6"
select select "50"
select select "11"
select select "30"
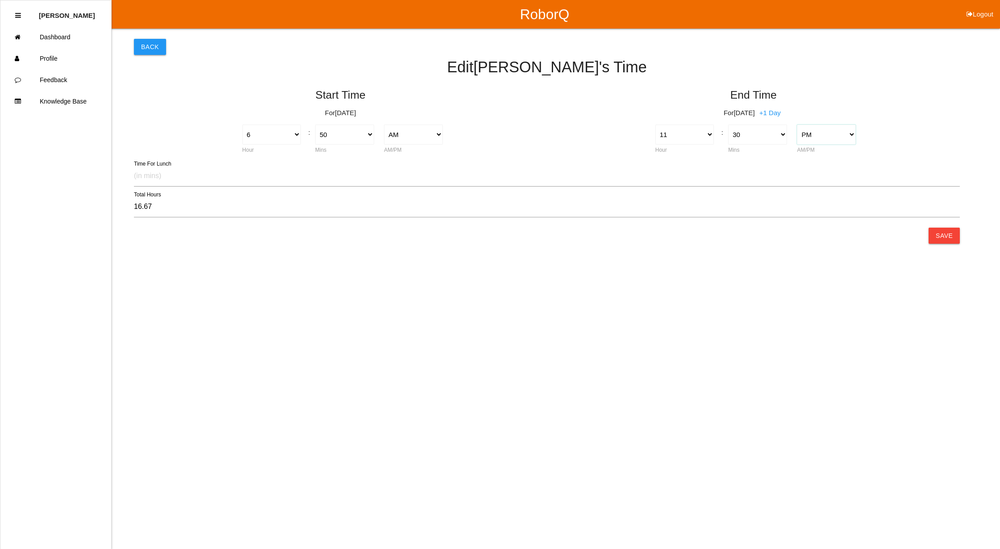
click at [848, 133] on select "AM PM" at bounding box center [826, 135] width 59 height 20
select select "1"
click at [797, 125] on select "AM PM" at bounding box center [826, 135] width 59 height 20
type input "4.67"
click at [366, 134] on select "00 01 02 03 04 05 06 07 08 09 10 11 12 13 14 15 16 17 18 19 20 21 22 23 24 25 2…" at bounding box center [344, 135] width 59 height 20
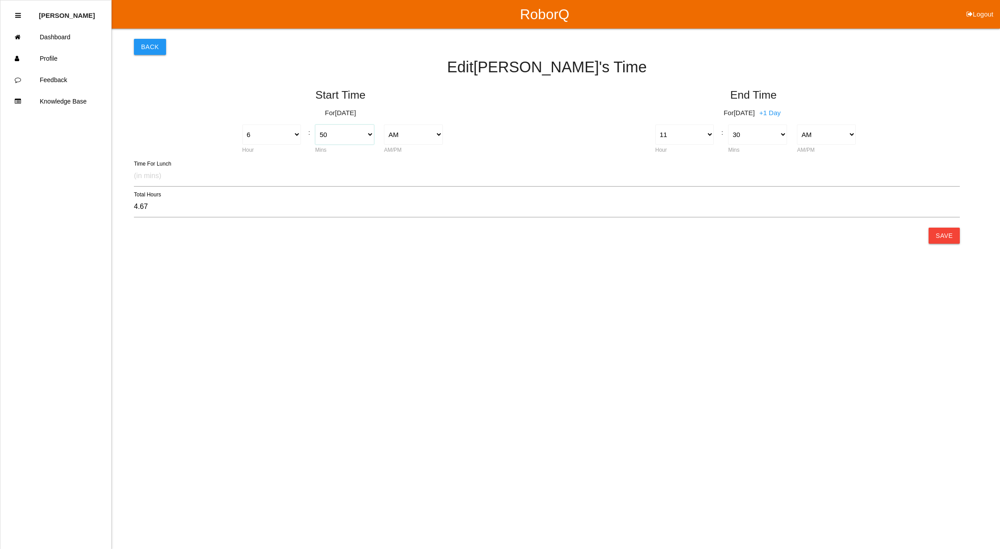
select select "45"
click at [315, 125] on select "00 01 02 03 04 05 06 07 08 09 10 11 12 13 14 15 16 17 18 19 20 21 22 23 24 25 2…" at bounding box center [344, 135] width 59 height 20
type input "4.75"
click at [945, 232] on button "Save" at bounding box center [943, 236] width 31 height 16
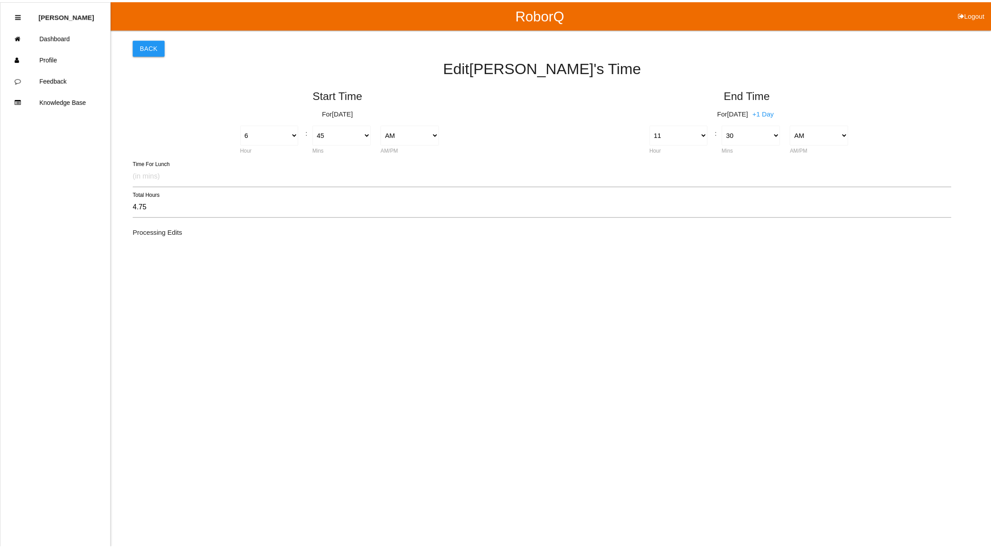
scroll to position [619, 0]
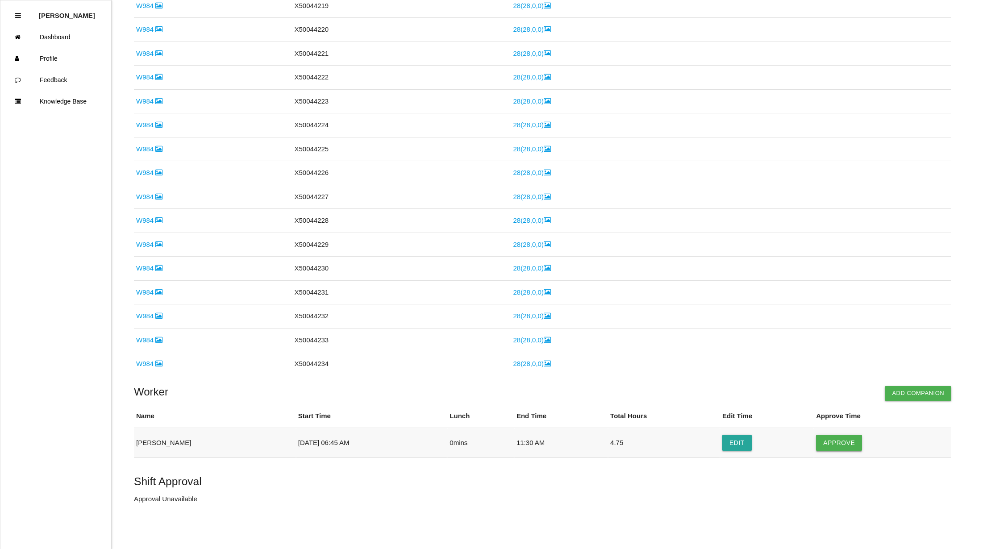
click at [838, 438] on button "Approve" at bounding box center [839, 443] width 46 height 16
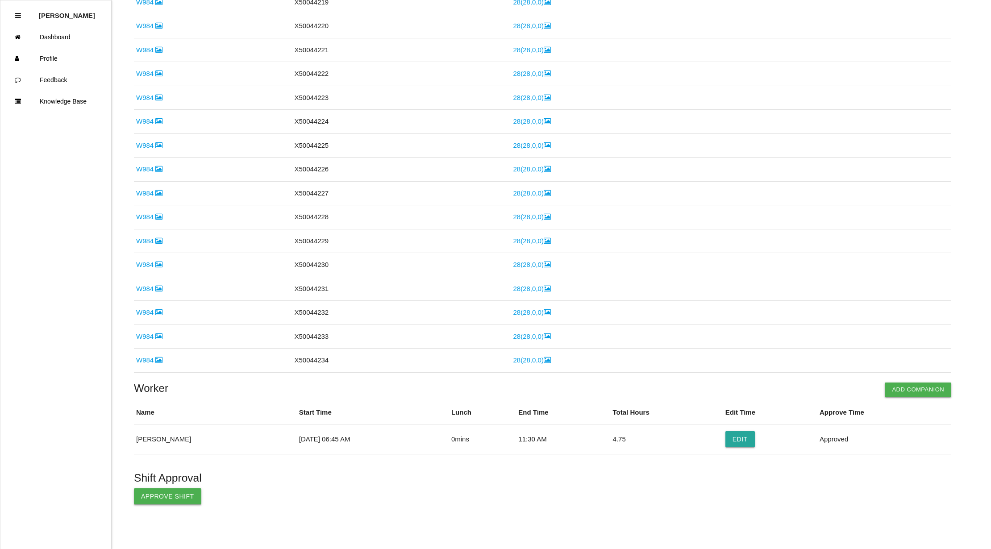
click at [166, 495] on button "Approve Shift" at bounding box center [167, 496] width 67 height 16
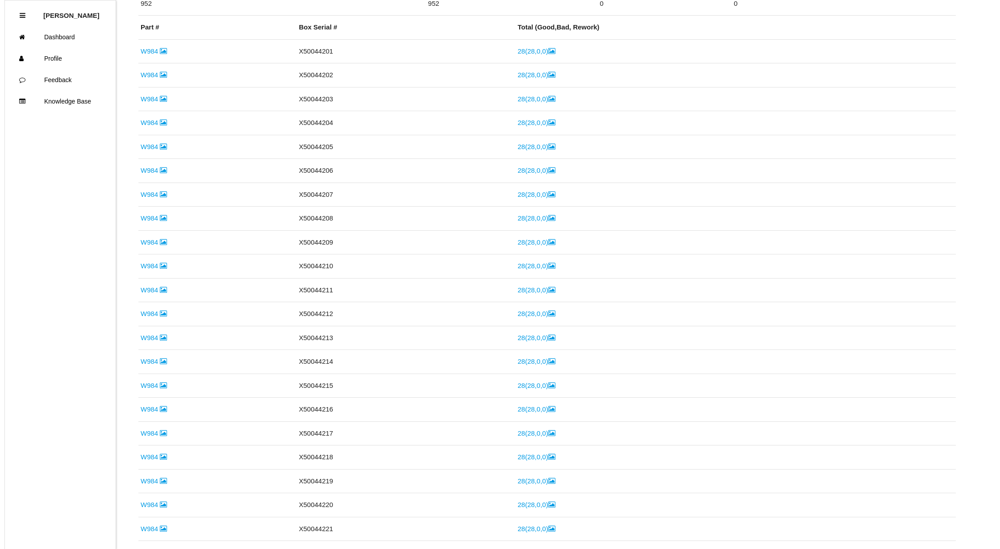
scroll to position [0, 0]
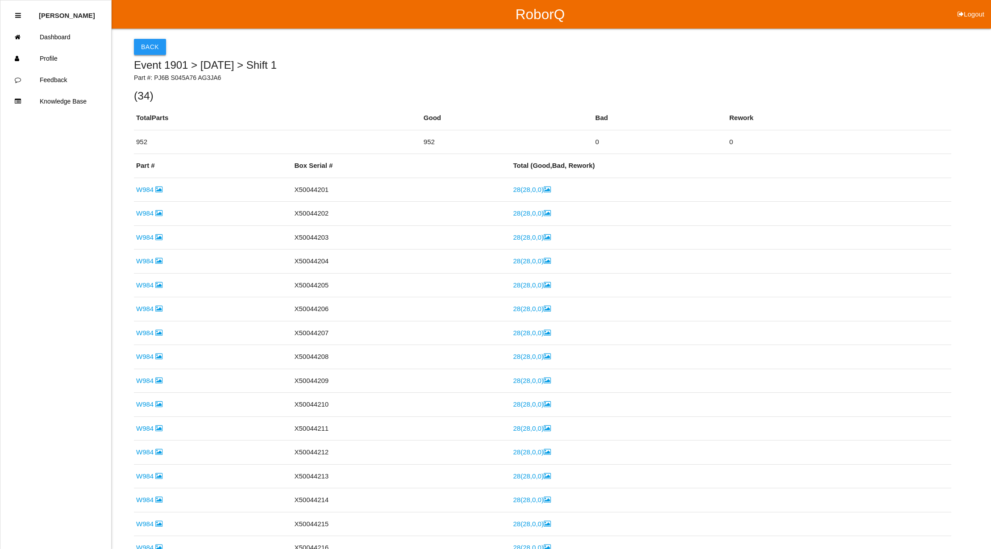
click at [145, 43] on button "Back" at bounding box center [150, 47] width 32 height 16
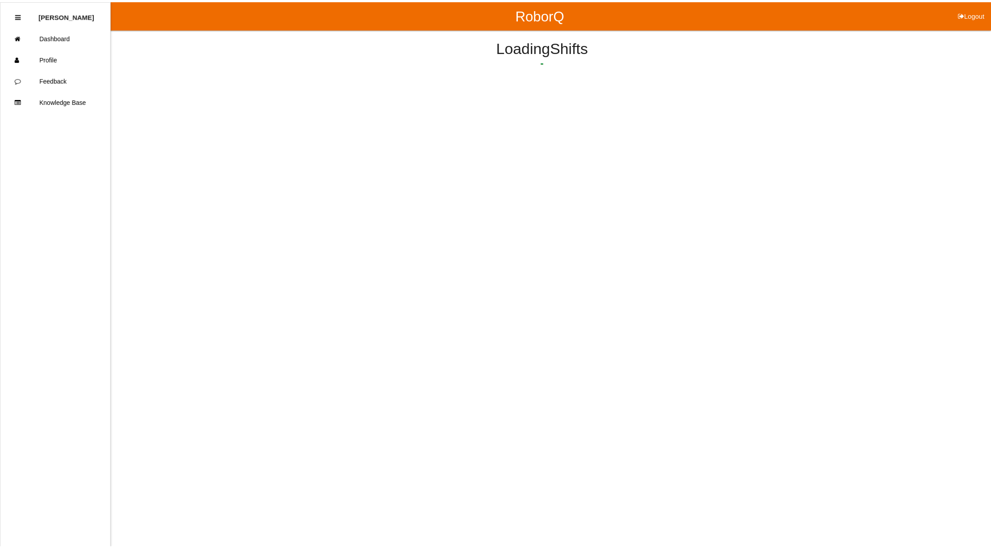
scroll to position [23, 0]
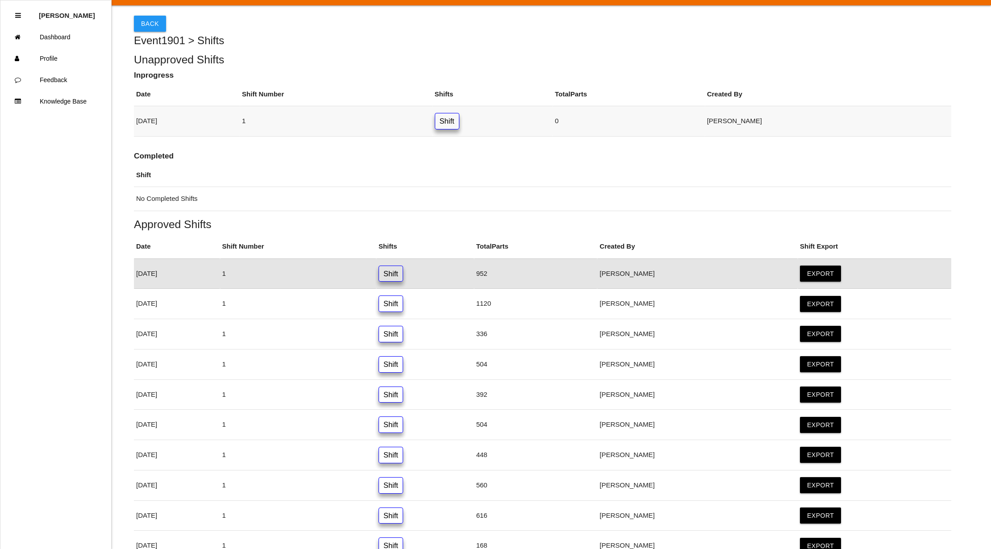
click at [459, 125] on link "Shift" at bounding box center [447, 121] width 25 height 17
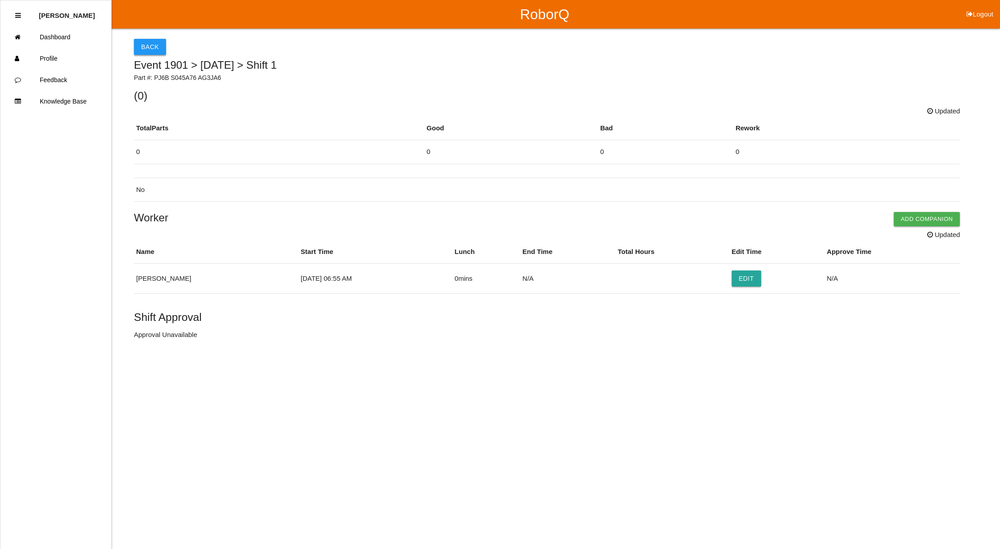
click at [150, 47] on button "Back" at bounding box center [150, 47] width 32 height 16
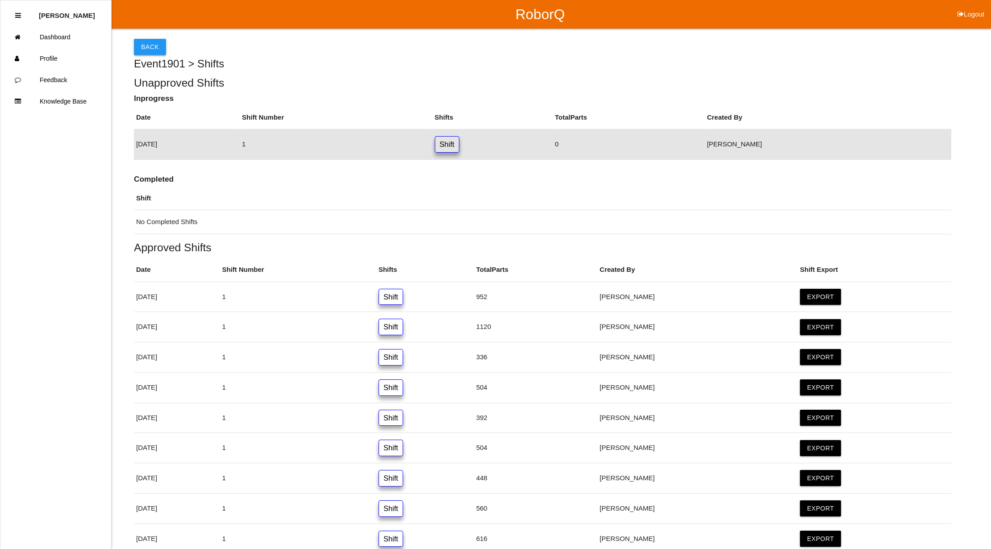
click at [150, 39] on button "Back" at bounding box center [150, 47] width 32 height 16
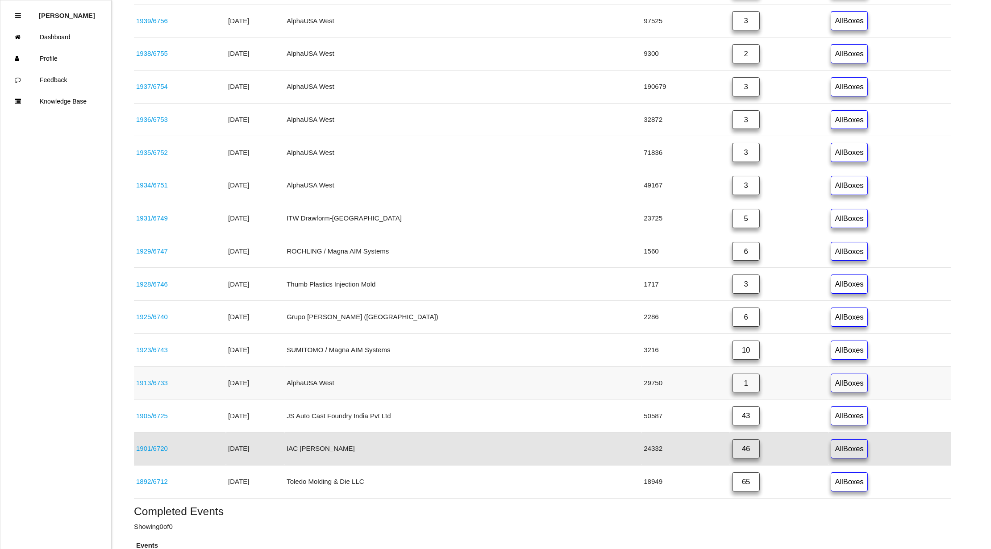
scroll to position [356, 0]
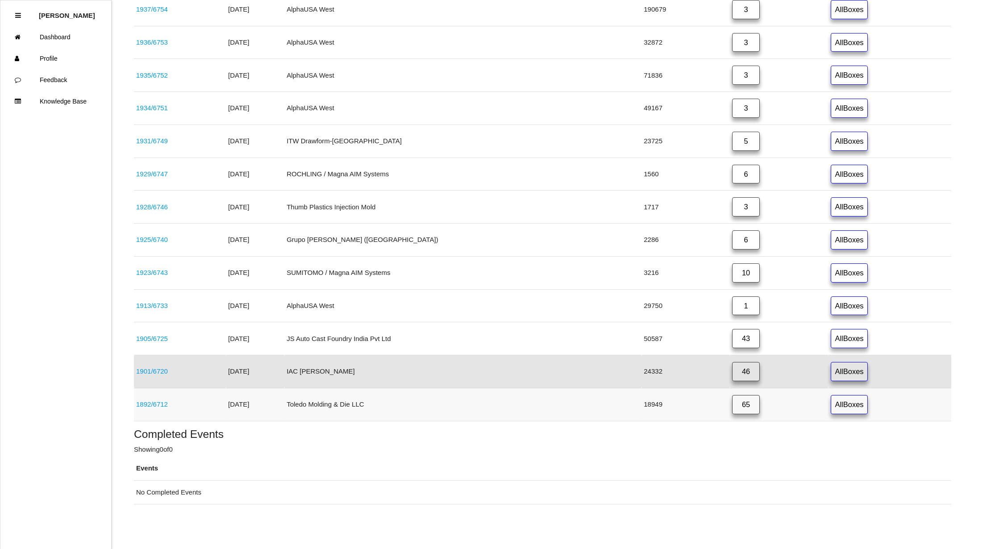
click at [734, 402] on link "65" at bounding box center [746, 404] width 28 height 19
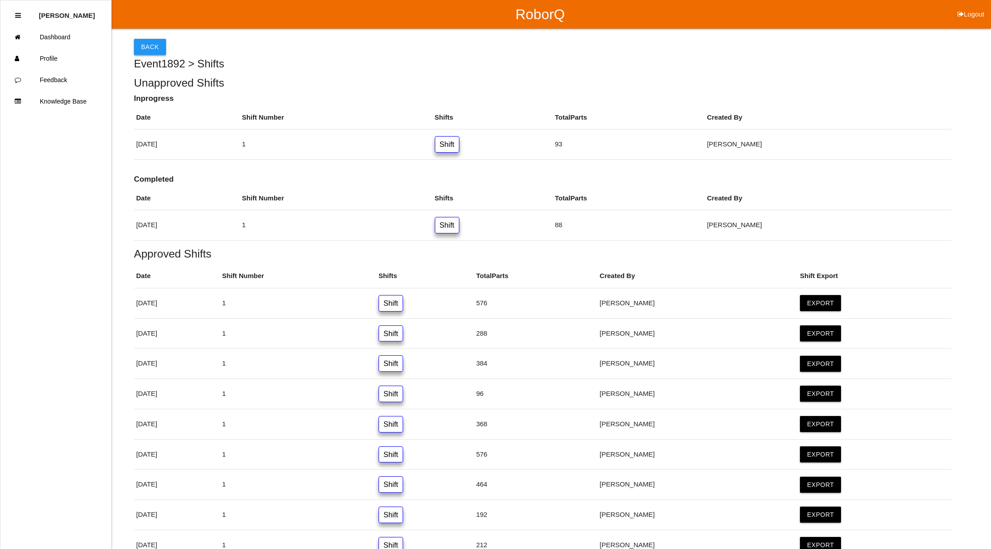
click at [155, 47] on button "Back" at bounding box center [150, 47] width 32 height 16
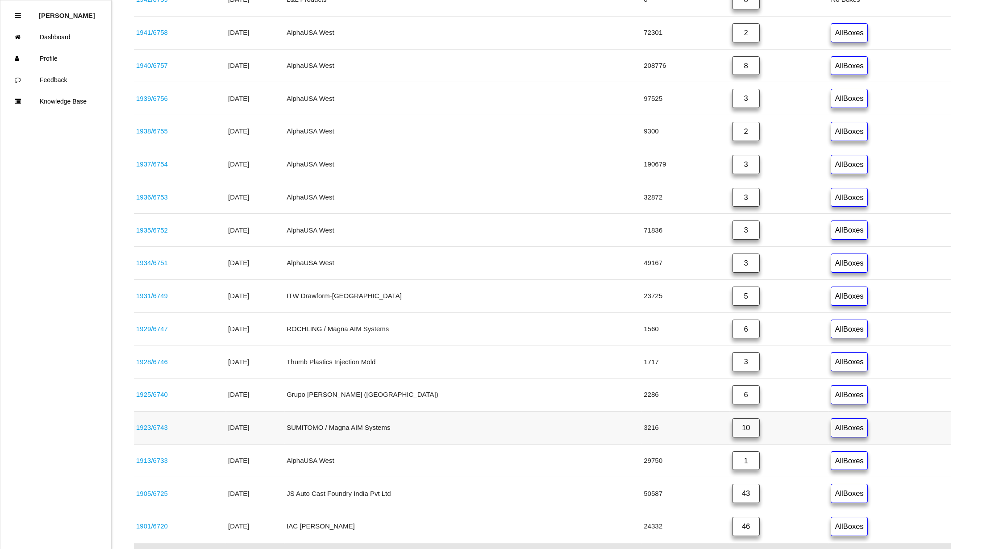
scroll to position [356, 0]
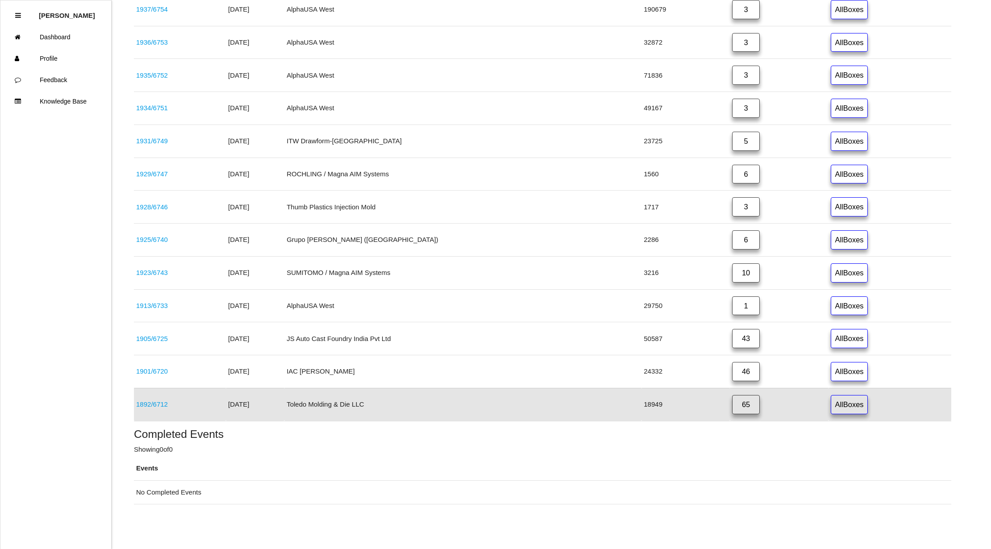
click at [732, 403] on link "65" at bounding box center [746, 404] width 28 height 19
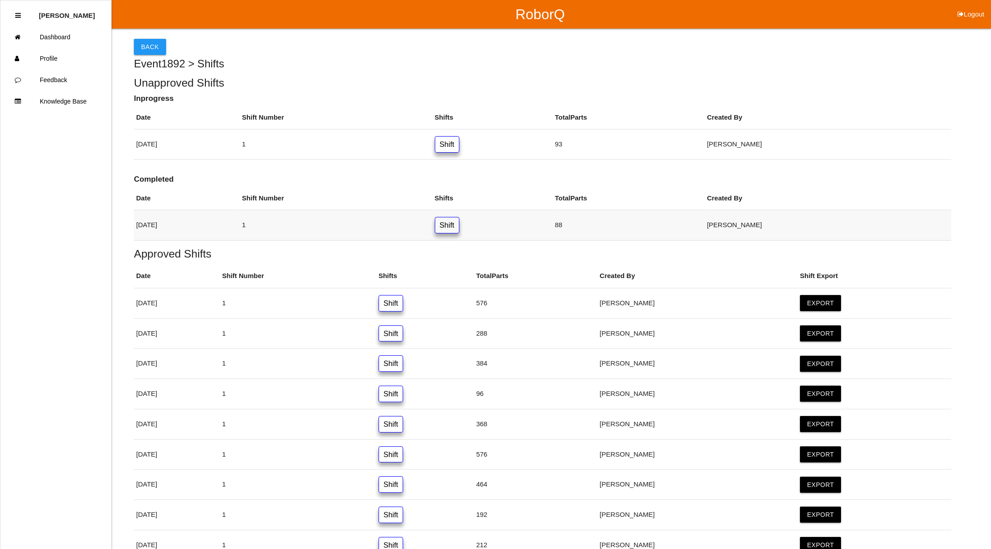
click at [459, 226] on link "Shift" at bounding box center [447, 225] width 25 height 17
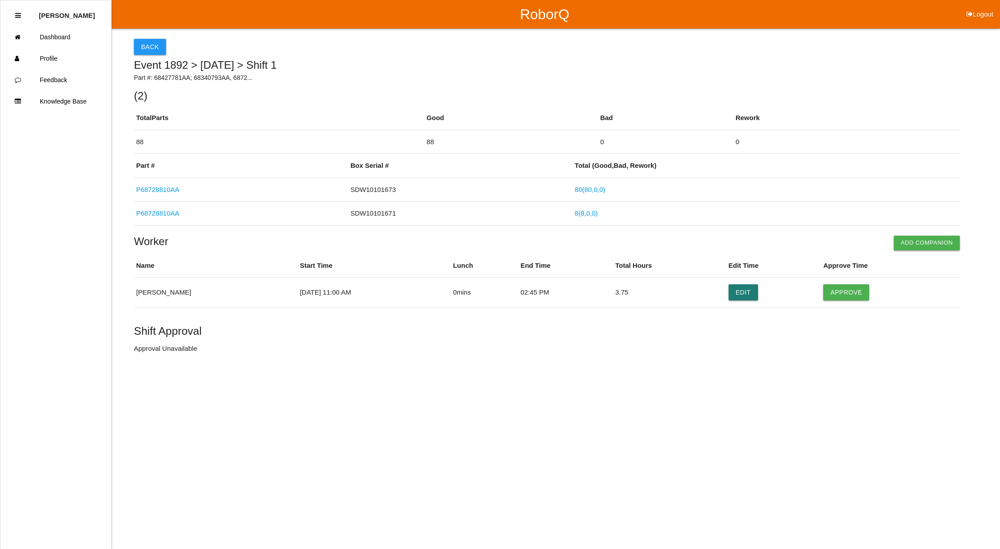
click at [752, 295] on button "Edit" at bounding box center [742, 292] width 29 height 16
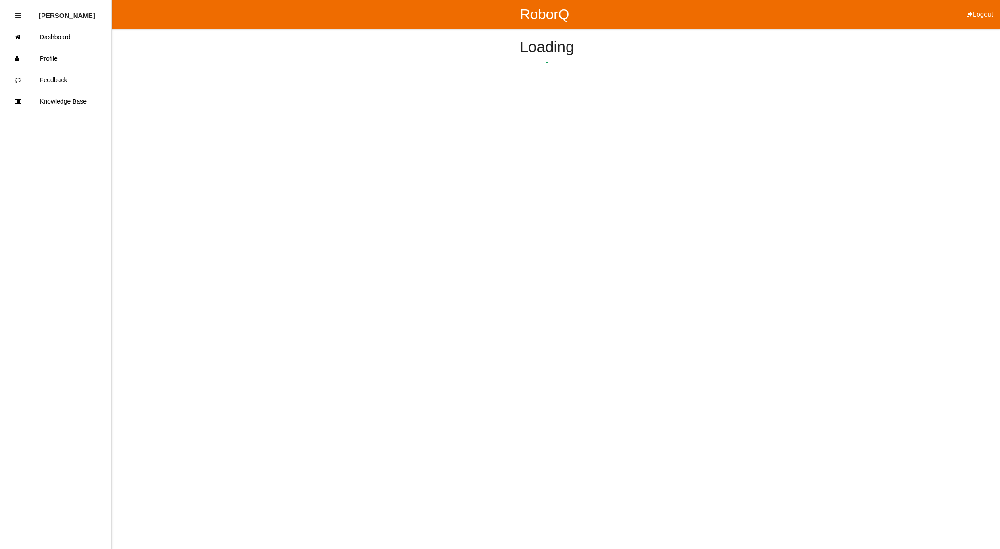
select select "11"
select select "2"
select select "45"
select select "2"
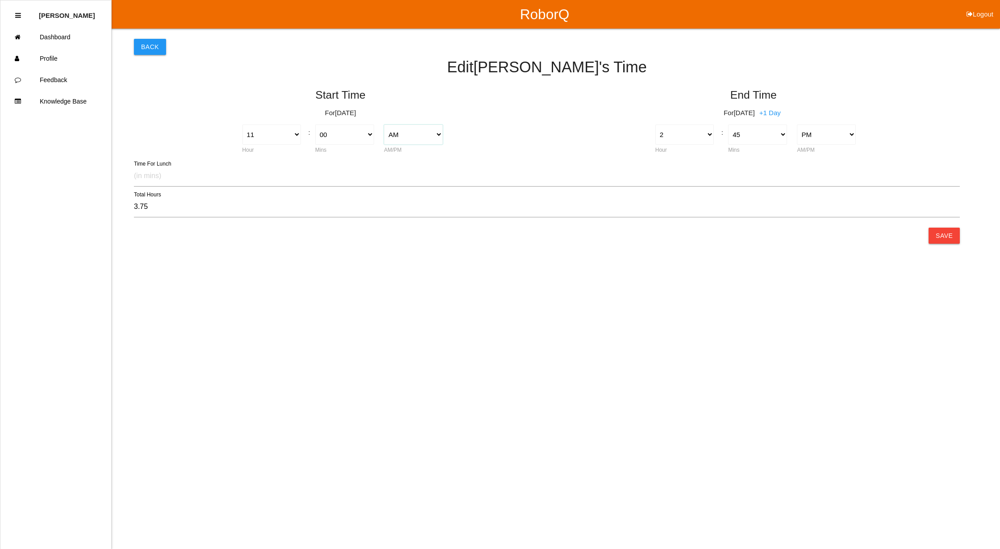
click at [438, 138] on select "AM PM" at bounding box center [413, 135] width 59 height 20
select select "2"
click at [384, 125] on select "AM PM" at bounding box center [413, 135] width 59 height 20
type input "-8.25"
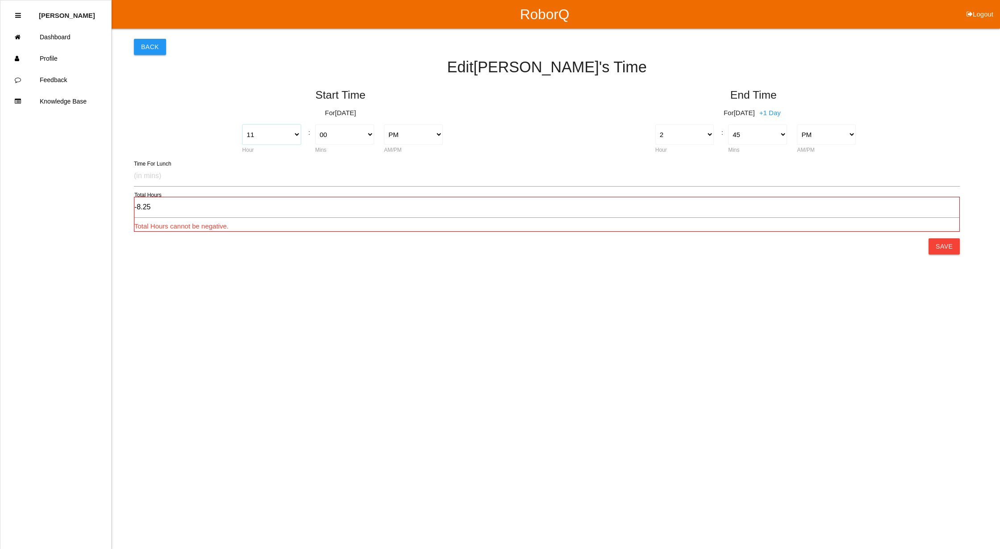
click at [297, 136] on select "1 2 3 4 5 6 7 8 9 10 11 12" at bounding box center [271, 135] width 59 height 20
select select "2"
click at [242, 125] on select "1 2 3 4 5 6 7 8 9 10 11 12" at bounding box center [271, 135] width 59 height 20
type input "0.75"
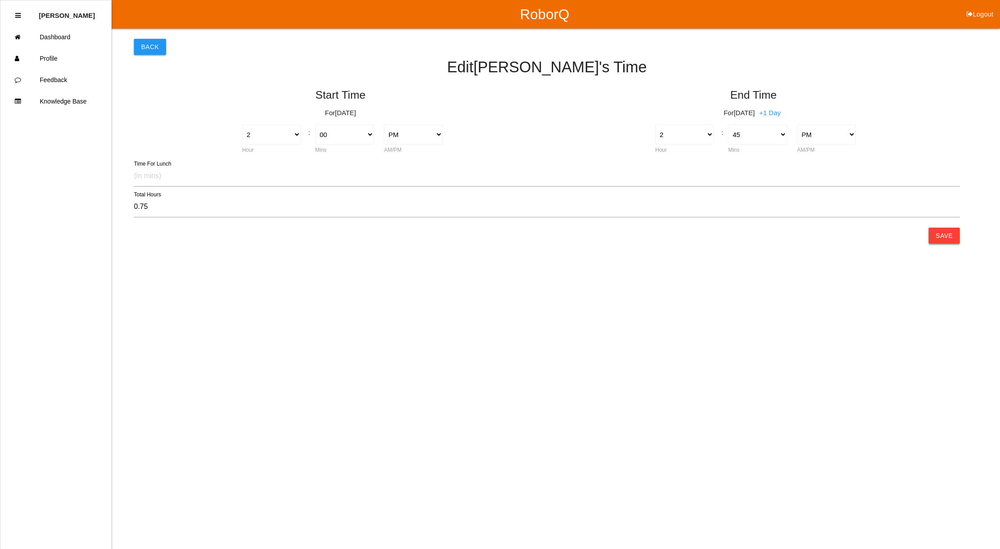
click at [936, 236] on button "Save" at bounding box center [943, 236] width 31 height 16
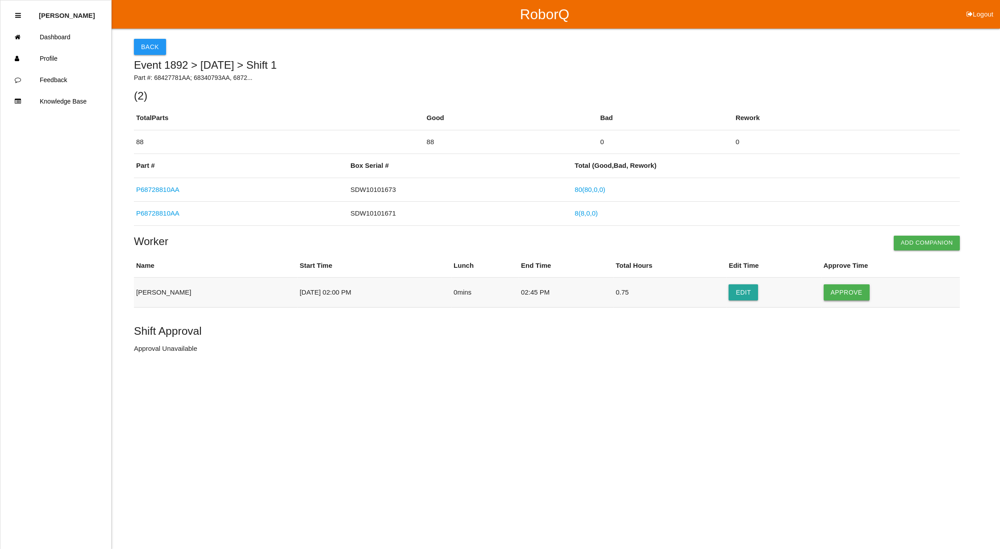
click at [841, 292] on button "Approve" at bounding box center [846, 292] width 46 height 16
click at [154, 350] on button "Approve Shift" at bounding box center [167, 349] width 67 height 16
click at [145, 43] on button "Back" at bounding box center [150, 47] width 32 height 16
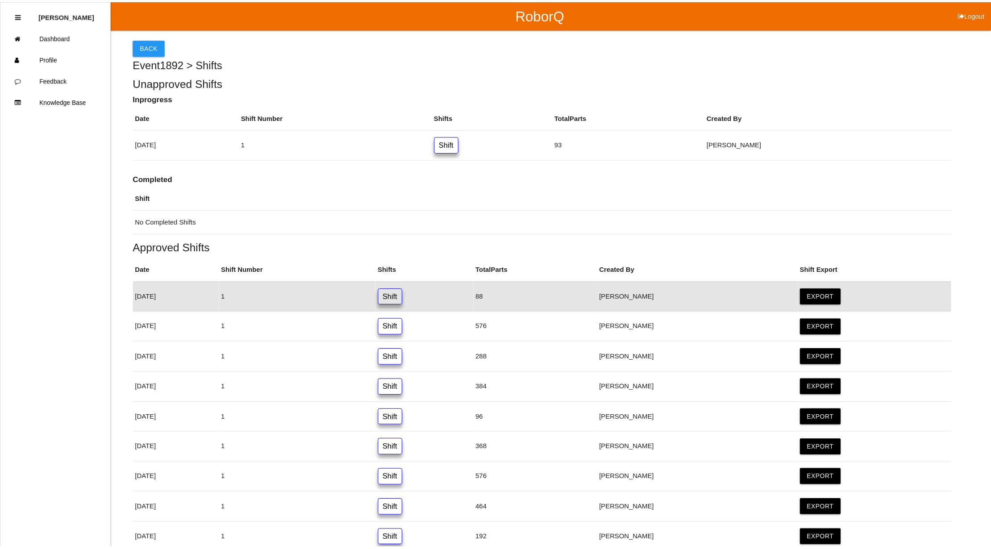
scroll to position [23, 0]
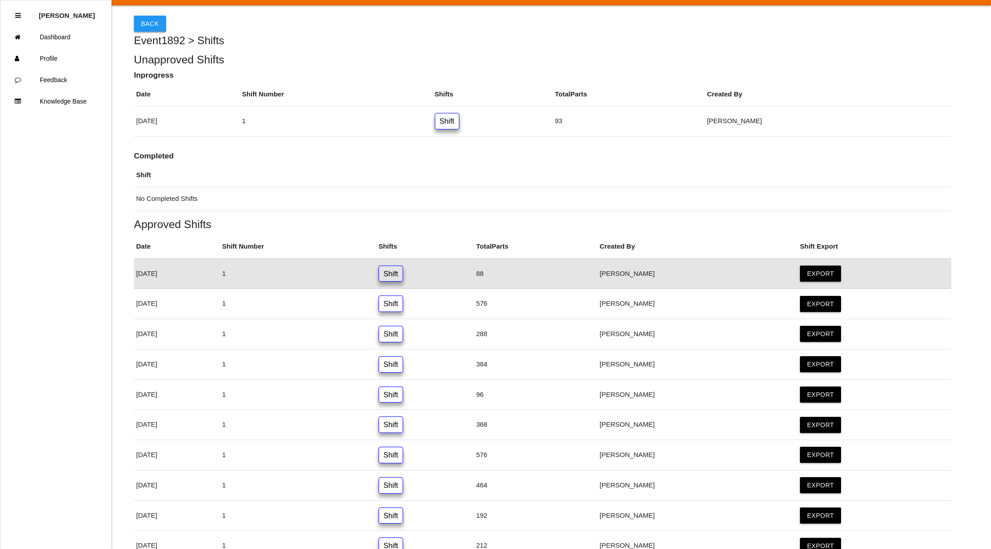
click at [148, 22] on button "Back" at bounding box center [150, 24] width 32 height 16
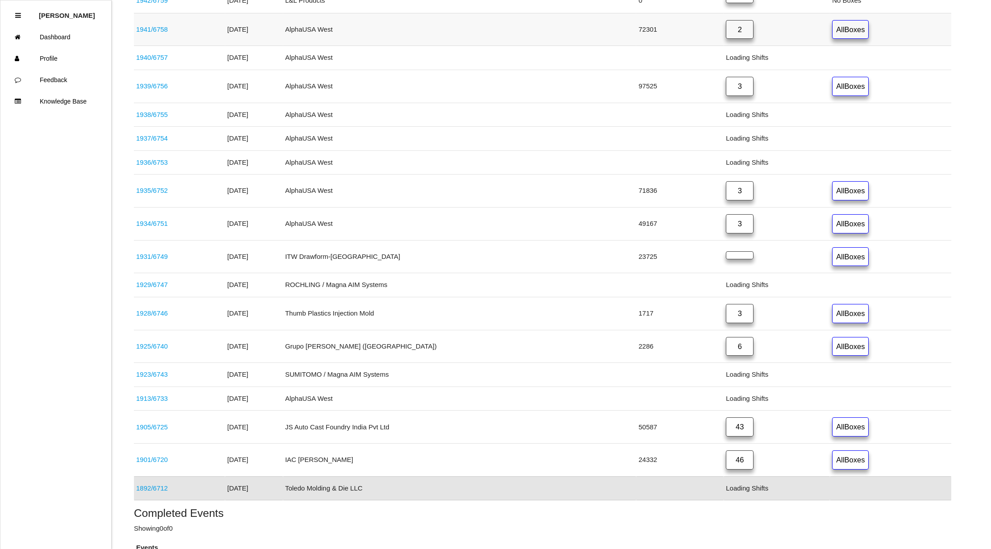
scroll to position [193, 0]
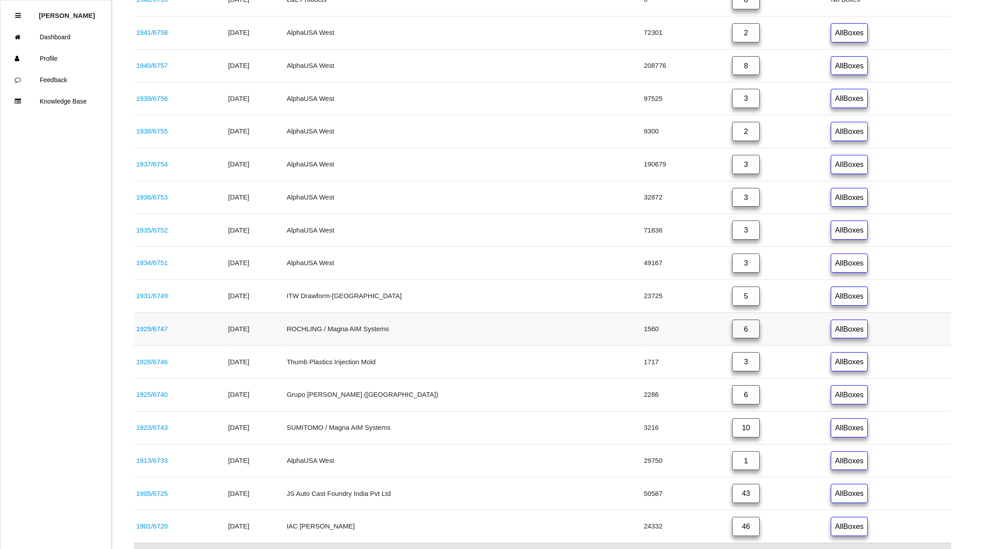
click at [732, 331] on link "6" at bounding box center [746, 329] width 28 height 19
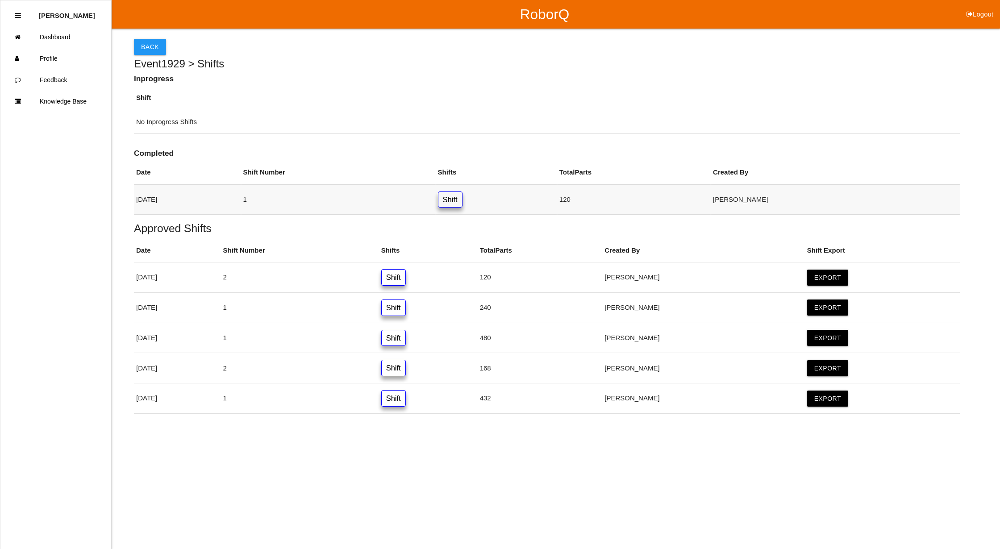
click at [462, 197] on link "Shift" at bounding box center [450, 199] width 25 height 17
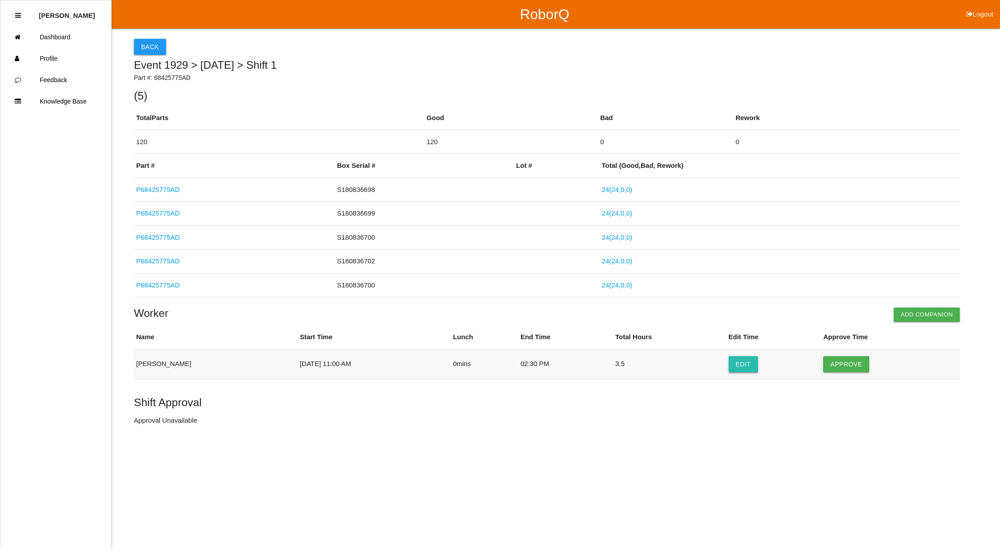
click at [747, 363] on button "Edit" at bounding box center [742, 364] width 29 height 16
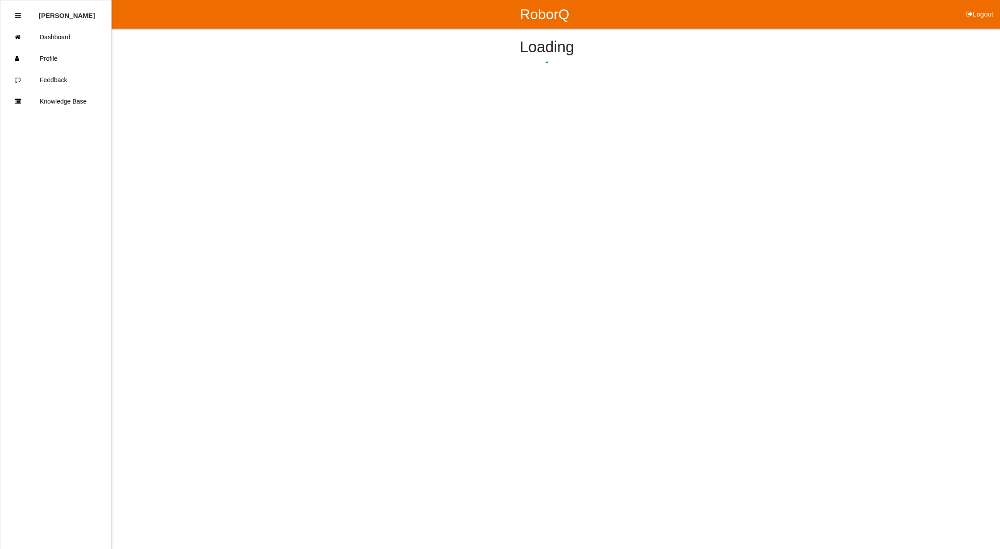
select select "11"
select select "2"
select select "30"
select select "2"
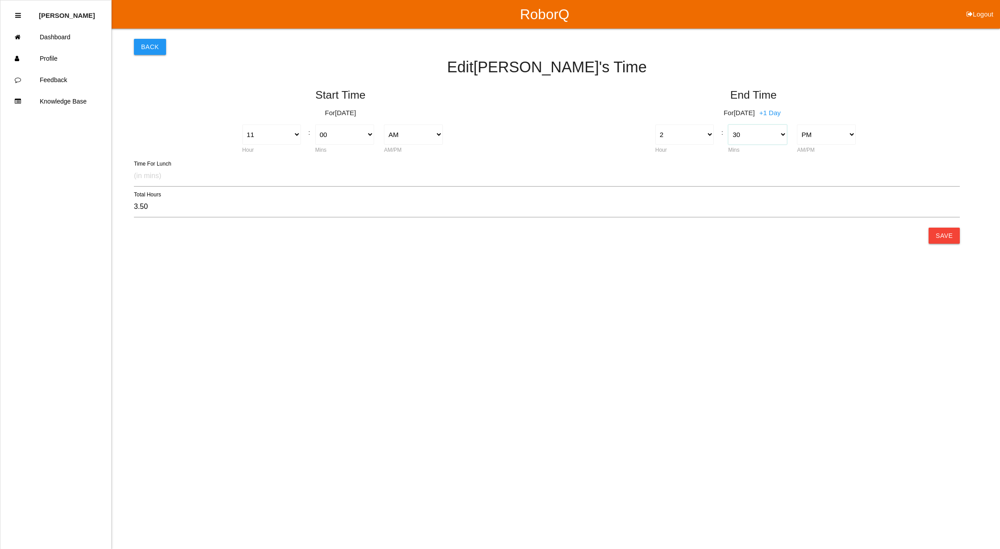
click at [780, 131] on select "00 01 02 03 04 05 06 07 08 09 10 11 12 13 14 15 16 17 18 19 20 21 22 23 24 25 2…" at bounding box center [757, 135] width 59 height 20
select select "0"
click at [728, 125] on select "00 01 02 03 04 05 06 07 08 09 10 11 12 13 14 15 16 17 18 19 20 21 22 23 24 25 2…" at bounding box center [757, 135] width 59 height 20
type input "3.00"
click at [947, 231] on button "Save" at bounding box center [943, 236] width 31 height 16
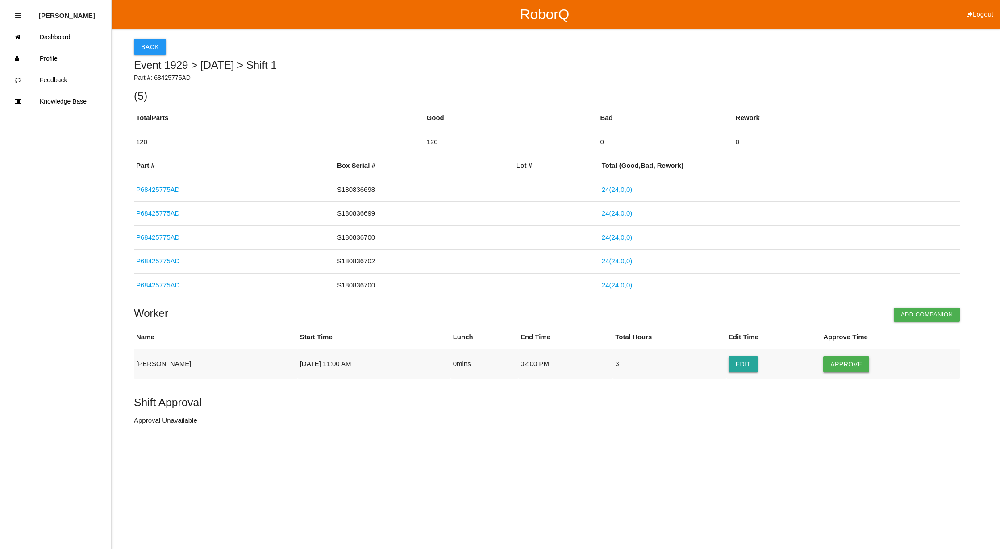
click at [851, 364] on button "Approve" at bounding box center [846, 364] width 46 height 16
click at [165, 421] on button "Approve Shift" at bounding box center [167, 421] width 67 height 16
click at [152, 43] on button "Back" at bounding box center [150, 47] width 32 height 16
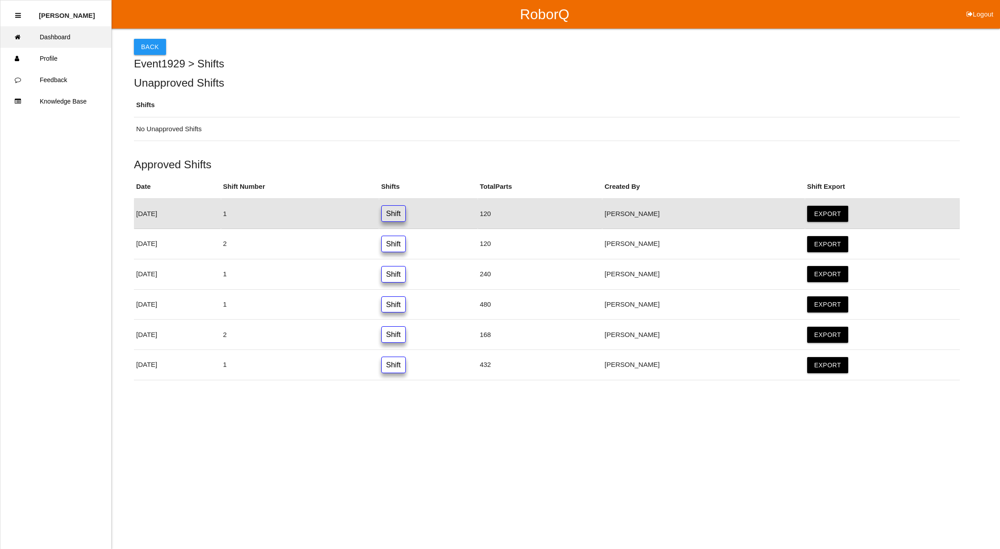
click at [51, 36] on link "Dashboard" at bounding box center [55, 36] width 111 height 21
